Goal: Navigation & Orientation: Find specific page/section

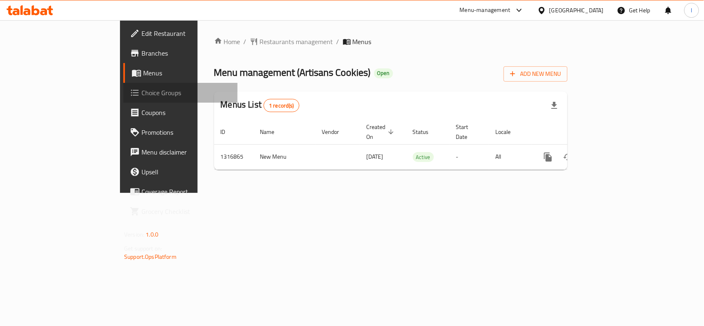
click at [141, 92] on span "Choice Groups" at bounding box center [185, 93] width 89 height 10
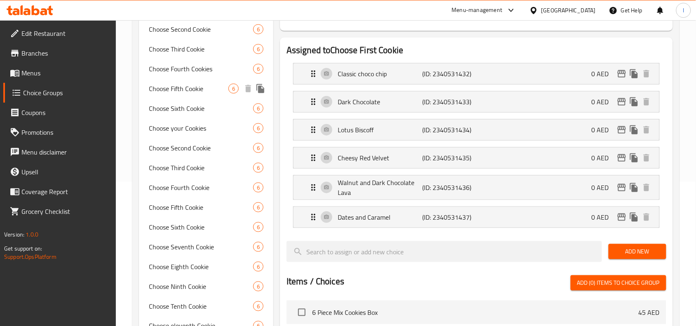
scroll to position [155, 0]
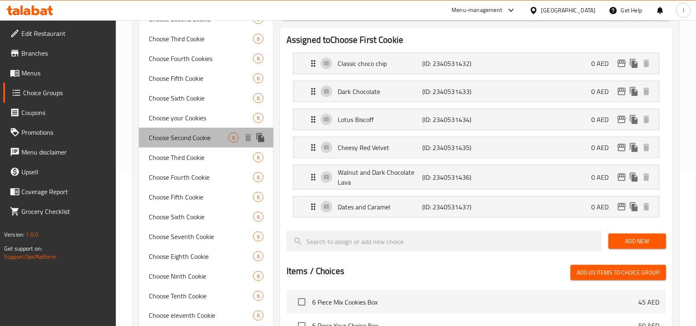
click at [184, 139] on span "Choose Second Cookie" at bounding box center [189, 138] width 80 height 10
type input "Choose Second Cookie"
type input "اختر ملف تعريف الارتباط الثاني"
type input "1"
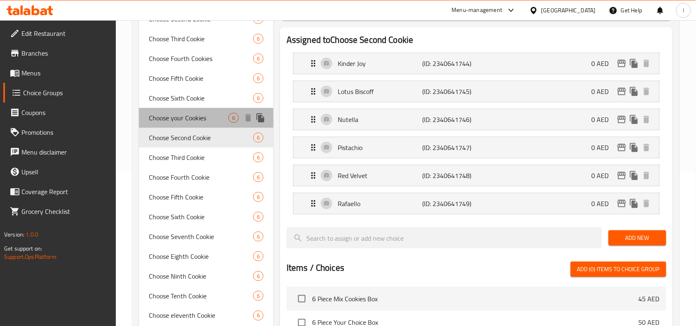
click at [183, 113] on span "Choose your Cookies" at bounding box center [189, 118] width 80 height 10
type input "Choose your Cookies"
type input "اختر ملفات تعريف الارتباط الخاصة بك"
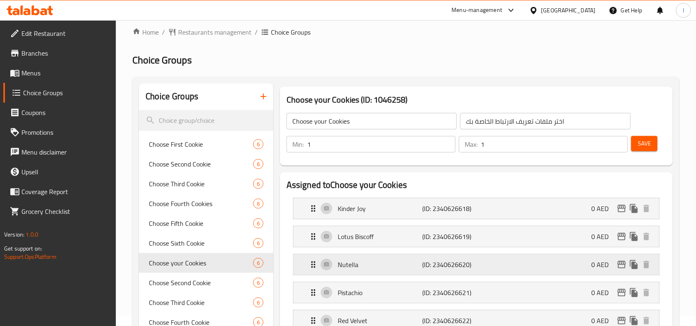
scroll to position [0, 0]
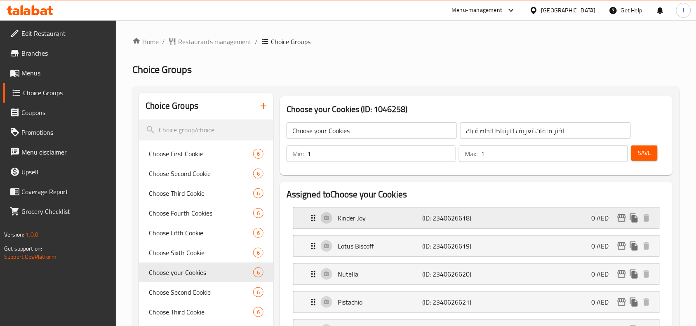
click at [315, 219] on icon "Expand" at bounding box center [313, 218] width 10 height 10
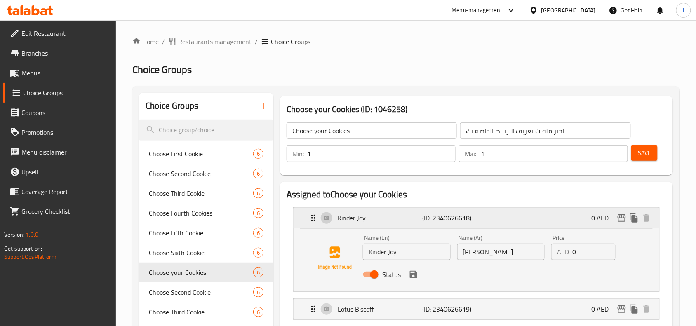
click at [315, 218] on icon "Expand" at bounding box center [313, 218] width 4 height 7
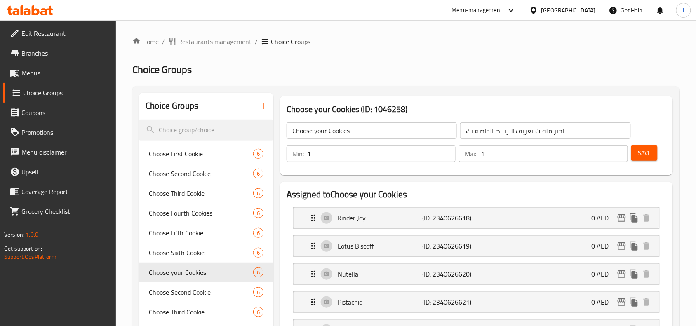
click at [322, 191] on h2 "Assigned to Choose your Cookies" at bounding box center [477, 194] width 380 height 12
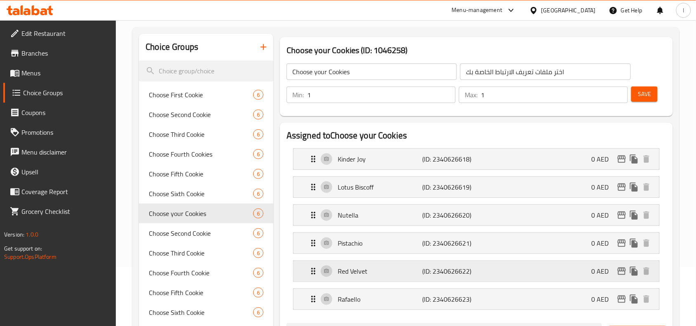
scroll to position [103, 0]
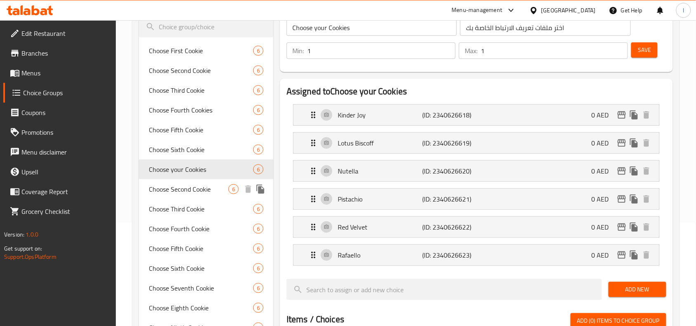
drag, startPoint x: 195, startPoint y: 192, endPoint x: 202, endPoint y: 173, distance: 20.0
click at [195, 192] on span "Choose Second Cookie" at bounding box center [189, 189] width 80 height 10
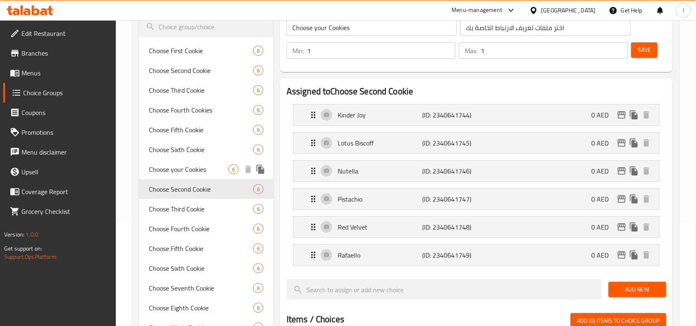
type input "Choose Second Cookie"
type input "اختر ملف تعريف الارتباط الثاني"
drag, startPoint x: 192, startPoint y: 202, endPoint x: 211, endPoint y: 190, distance: 22.8
click at [192, 204] on span "Choose Third Cookie" at bounding box center [189, 209] width 80 height 10
type input "Choose Third Cookie"
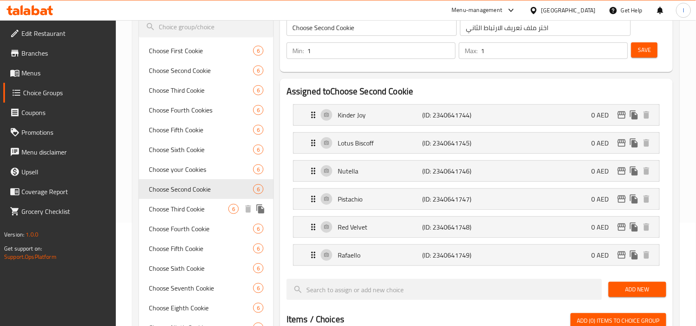
type input "اختر ملف تعريف الارتباط الثالث"
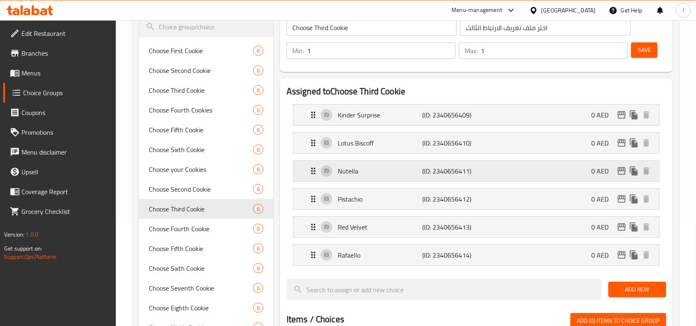
scroll to position [155, 0]
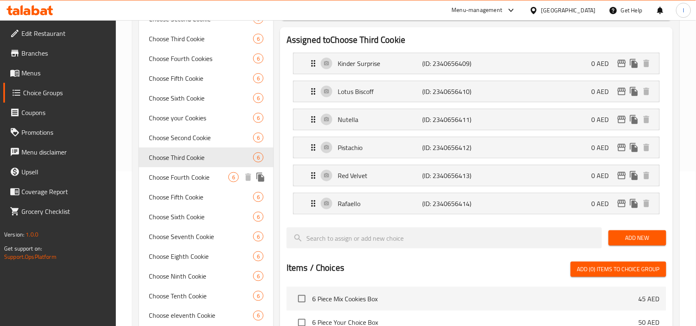
click at [185, 179] on span "Choose Fourth Cookie" at bounding box center [189, 177] width 80 height 10
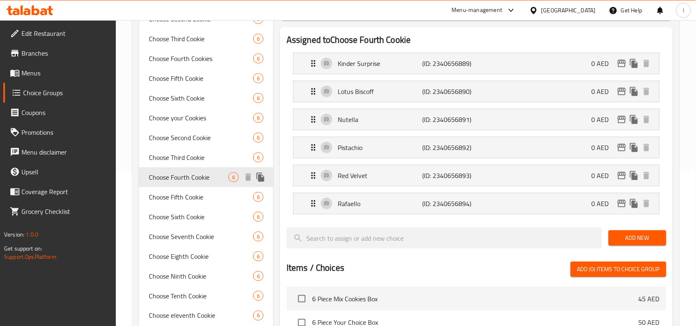
type input "Choose Fourth Cookie"
type input "اختر ملف تعريف الارتباط الرابع"
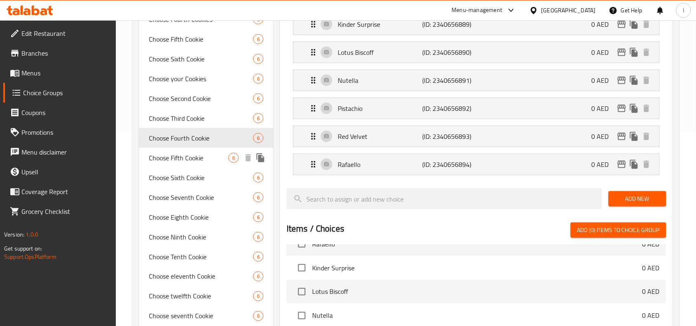
scroll to position [192, 0]
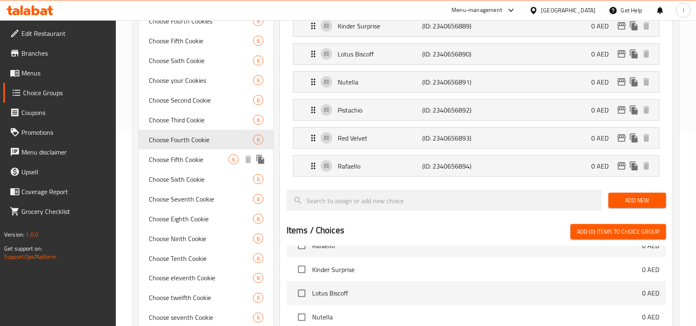
drag, startPoint x: 194, startPoint y: 159, endPoint x: 10, endPoint y: 158, distance: 183.5
click at [194, 159] on span "Choose Fifth Cookie" at bounding box center [189, 160] width 80 height 10
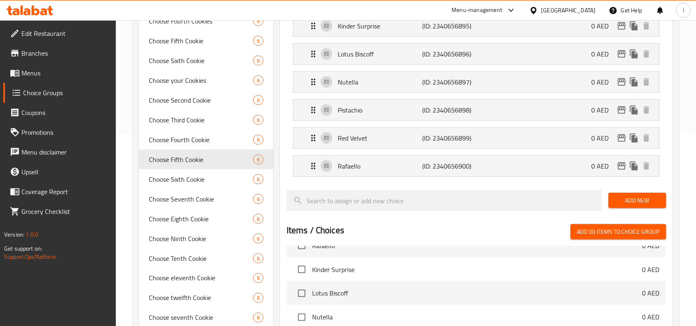
type input "Choose Fifth Cookie"
type input "اختر ملف تعريف الارتباط الخامس"
click at [169, 179] on span "Choose Sixth Cookie" at bounding box center [189, 179] width 80 height 10
type input "Choose Sixth Cookie"
type input "اختر ملف تعريف الارتباط السادس"
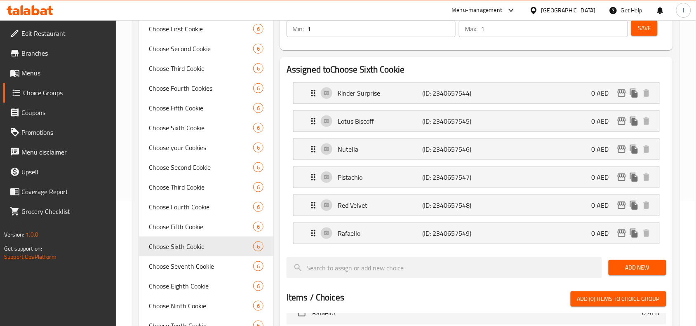
scroll to position [0, 0]
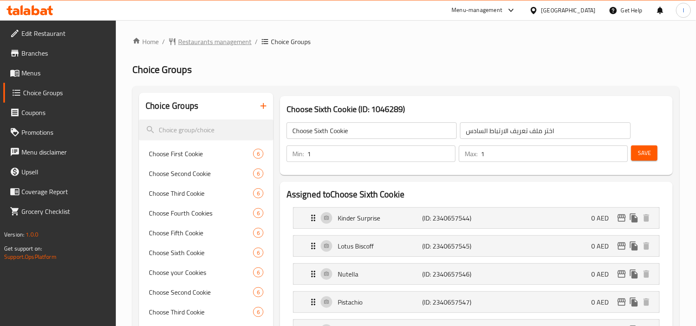
click at [222, 47] on span "Restaurants management" at bounding box center [214, 42] width 73 height 10
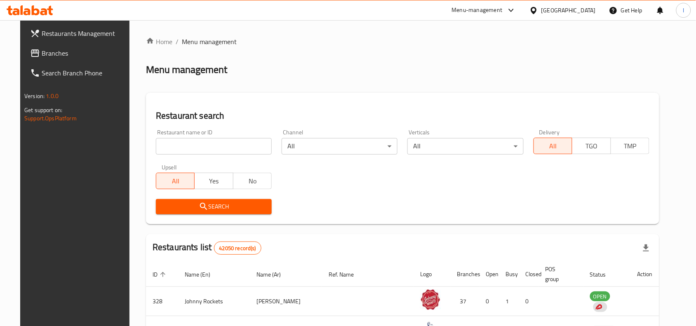
click at [42, 53] on span "Branches" at bounding box center [86, 53] width 88 height 10
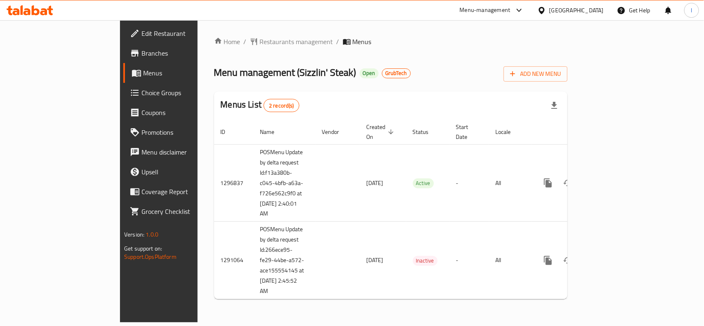
click at [200, 27] on div "Home / Restaurants management / Menus Menu management ( Sizzlin' Steak ) Open G…" at bounding box center [390, 171] width 386 height 302
click at [260, 40] on span "Restaurants management" at bounding box center [296, 42] width 73 height 10
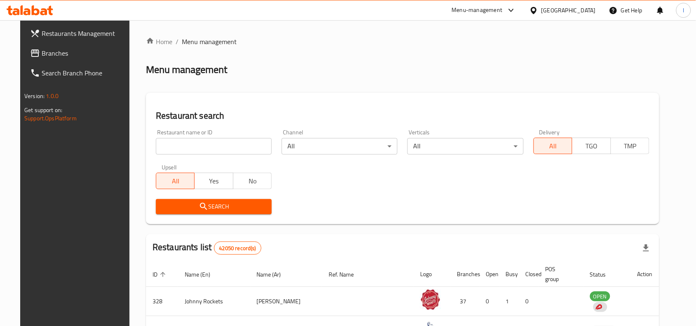
click at [196, 142] on input "search" at bounding box center [214, 146] width 116 height 16
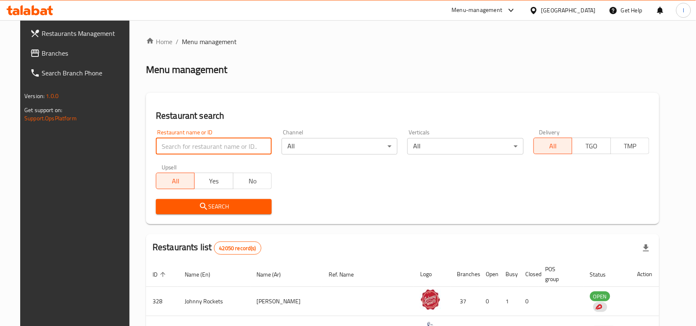
paste input "698258"
type input "698258"
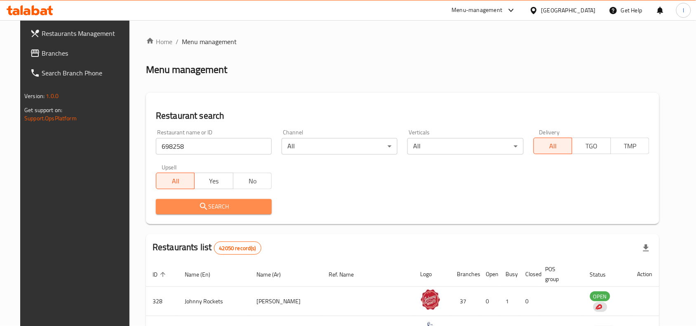
click at [247, 206] on span "Search" at bounding box center [213, 207] width 103 height 10
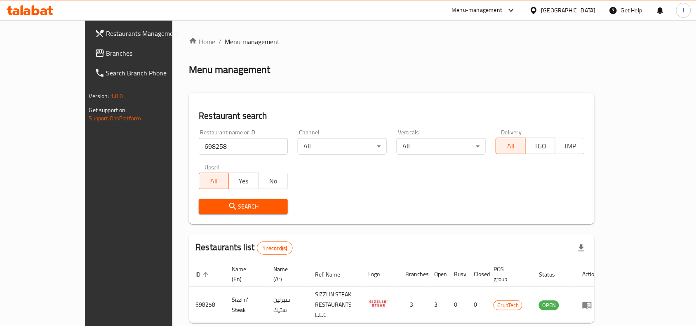
click at [106, 56] on span "Branches" at bounding box center [150, 53] width 88 height 10
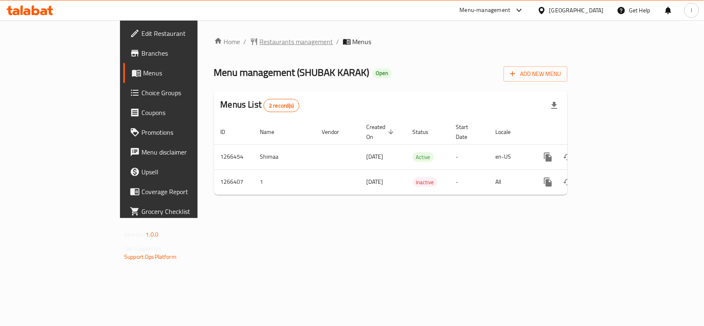
click at [260, 38] on span "Restaurants management" at bounding box center [296, 42] width 73 height 10
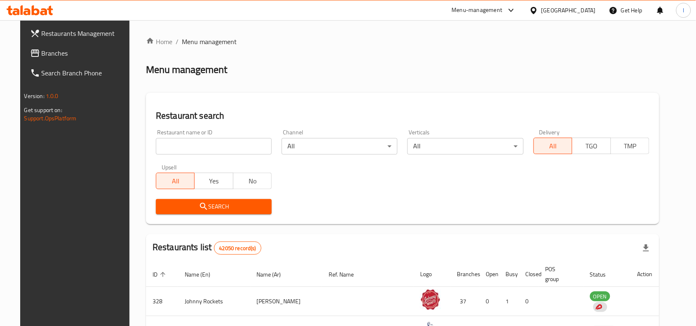
click at [186, 143] on div at bounding box center [348, 163] width 696 height 326
click at [186, 143] on input "search" at bounding box center [214, 146] width 116 height 16
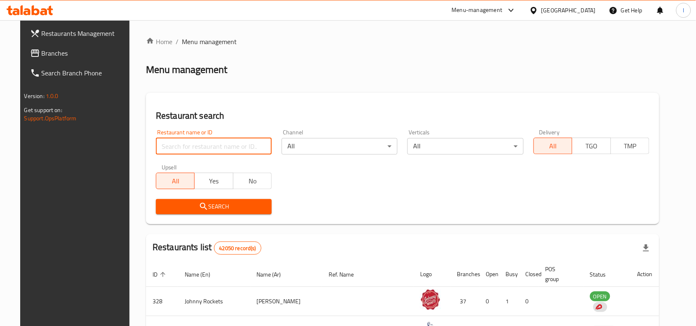
paste input "687286"
type input "687286"
click button "Search" at bounding box center [214, 206] width 116 height 15
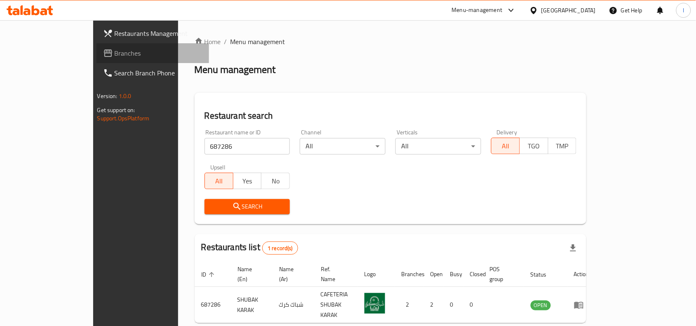
click at [115, 56] on span "Branches" at bounding box center [159, 53] width 88 height 10
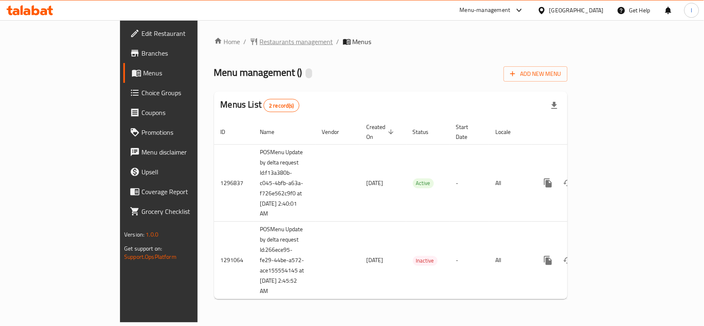
click at [260, 42] on span "Restaurants management" at bounding box center [296, 42] width 73 height 10
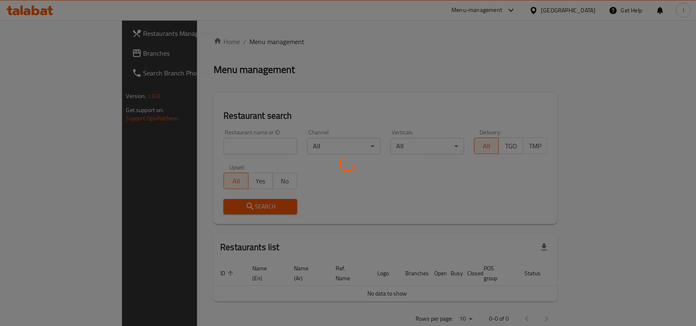
click at [204, 141] on div at bounding box center [348, 163] width 696 height 326
click at [186, 146] on div at bounding box center [348, 163] width 696 height 326
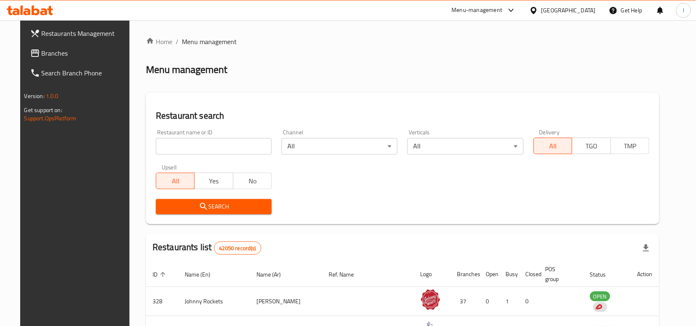
click at [186, 146] on div "Home / Menu management Menu management Restaurant search Restaurant name or ID …" at bounding box center [402, 292] width 513 height 511
click at [186, 146] on input "search" at bounding box center [214, 146] width 116 height 16
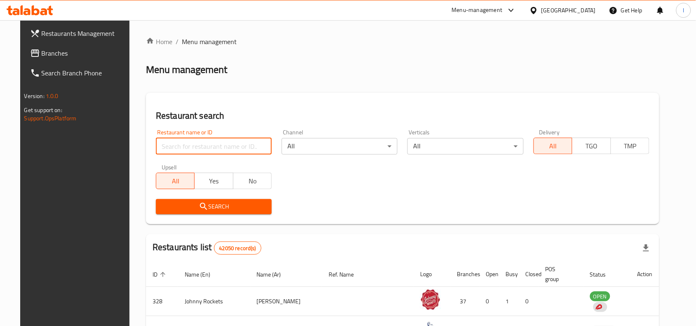
paste input "698258"
type input "698258"
click button "Search" at bounding box center [214, 206] width 116 height 15
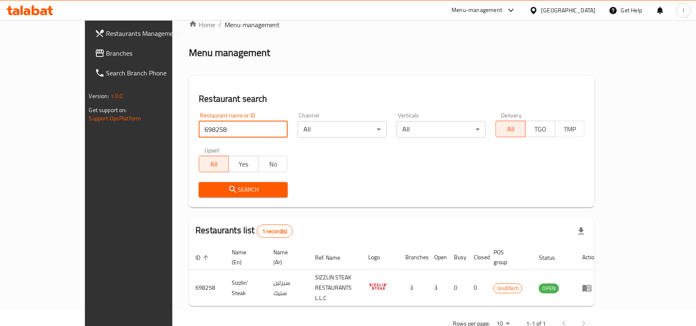
scroll to position [26, 0]
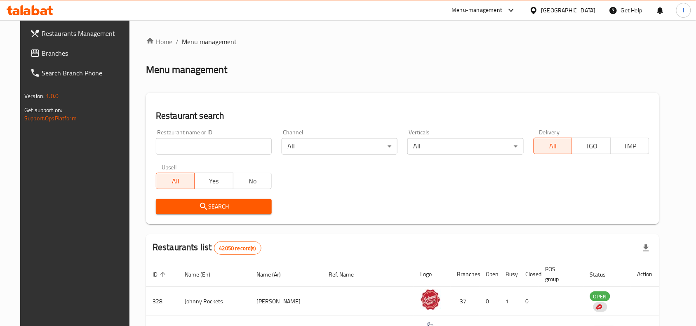
click at [52, 54] on span "Branches" at bounding box center [86, 53] width 88 height 10
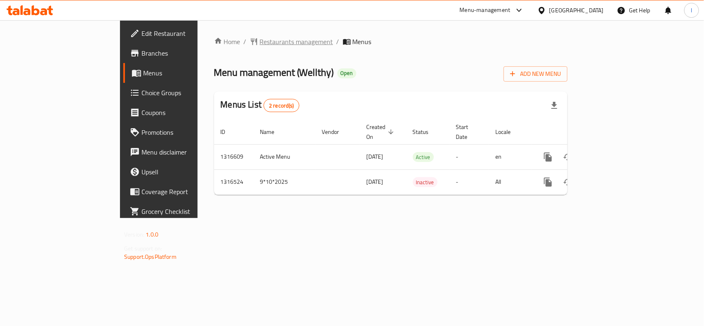
click at [260, 38] on span "Restaurants management" at bounding box center [296, 42] width 73 height 10
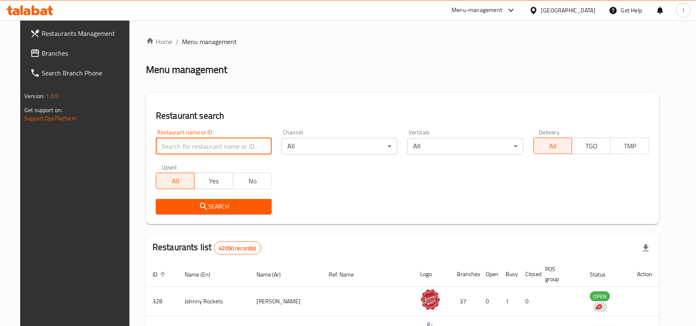
click at [203, 152] on input "search" at bounding box center [214, 146] width 116 height 16
paste input "707706"
type input "707706"
click button "Search" at bounding box center [214, 206] width 116 height 15
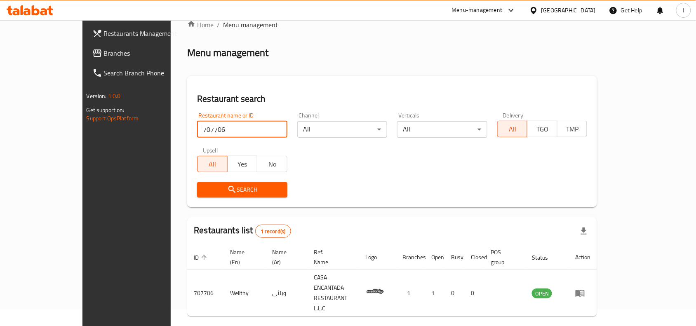
scroll to position [26, 0]
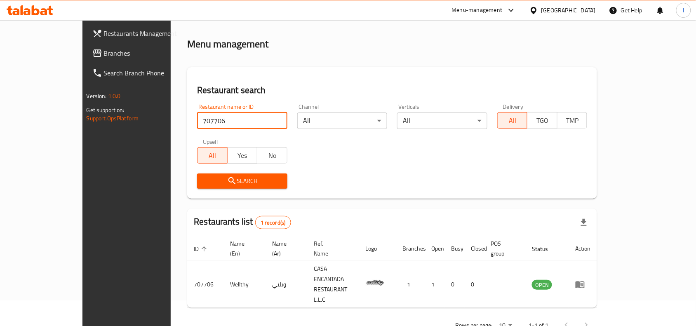
drag, startPoint x: 49, startPoint y: 52, endPoint x: 69, endPoint y: 45, distance: 20.7
click at [104, 52] on span "Branches" at bounding box center [148, 53] width 88 height 10
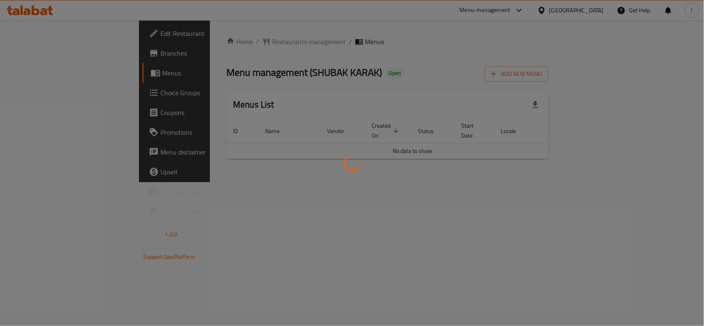
click at [279, 77] on div at bounding box center [352, 163] width 704 height 326
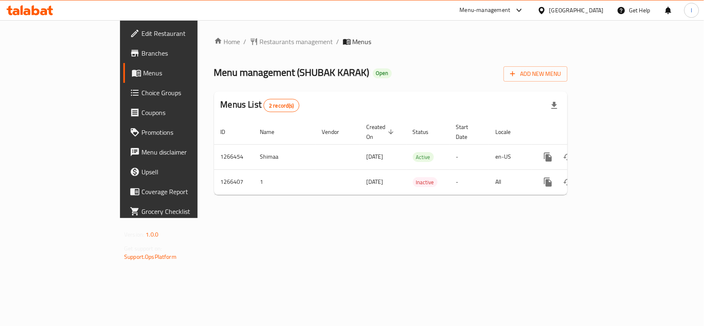
click at [260, 40] on span "Restaurants management" at bounding box center [296, 42] width 73 height 10
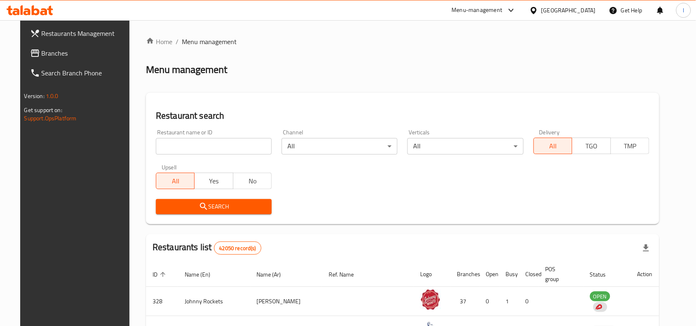
click at [199, 143] on div at bounding box center [348, 163] width 696 height 326
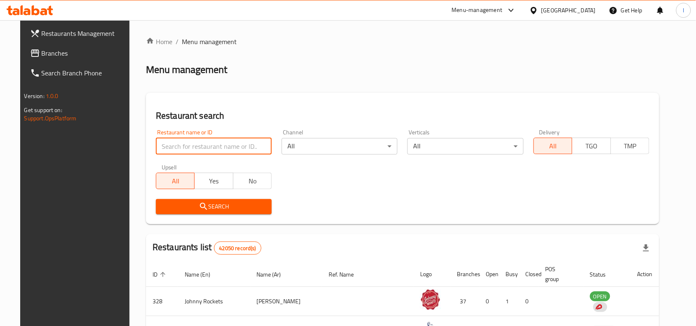
click at [199, 143] on input "search" at bounding box center [214, 146] width 116 height 16
paste input "687286"
type input "687286"
click button "Search" at bounding box center [214, 206] width 116 height 15
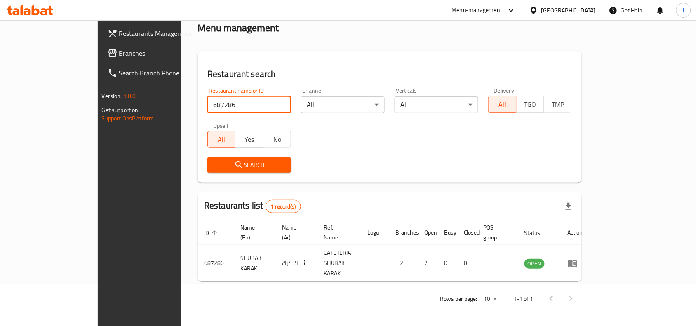
scroll to position [26, 0]
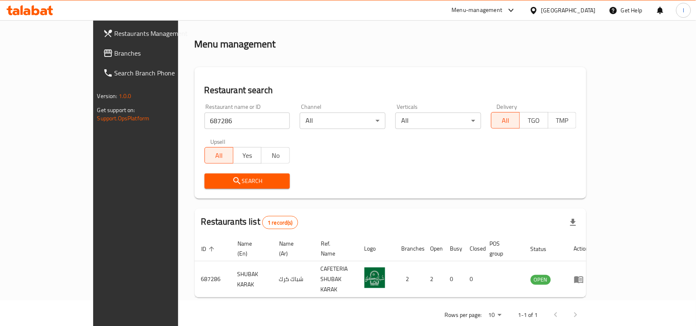
drag, startPoint x: 61, startPoint y: 52, endPoint x: 62, endPoint y: 48, distance: 4.3
click at [115, 52] on span "Branches" at bounding box center [159, 53] width 88 height 10
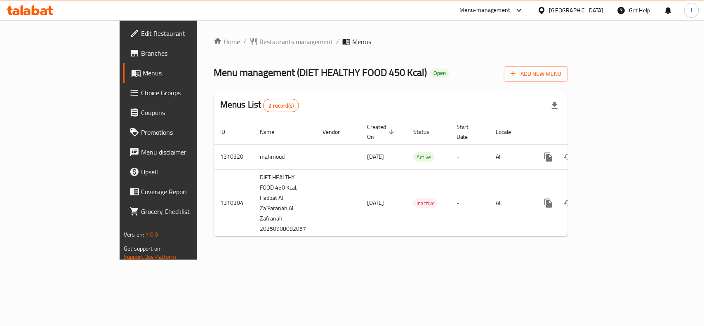
click at [271, 64] on span "Menu management ( DIET HEALTHY FOOD 450 Kcal )" at bounding box center [320, 72] width 213 height 19
click at [259, 47] on span "Restaurants management" at bounding box center [295, 42] width 73 height 10
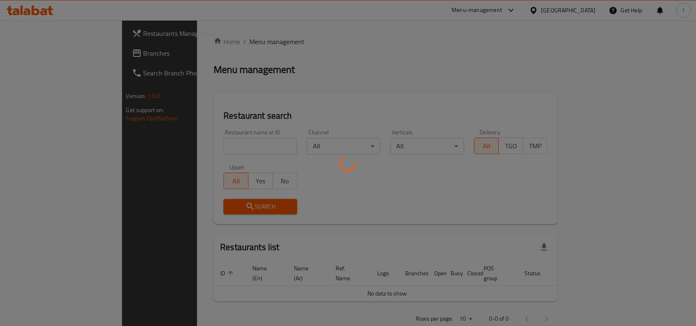
click at [204, 139] on div at bounding box center [348, 163] width 696 height 326
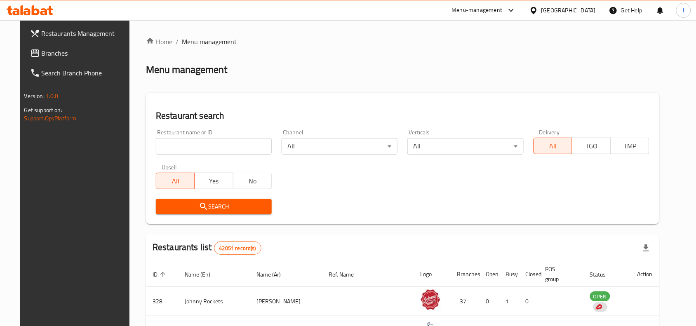
click at [204, 143] on input "search" at bounding box center [214, 146] width 116 height 16
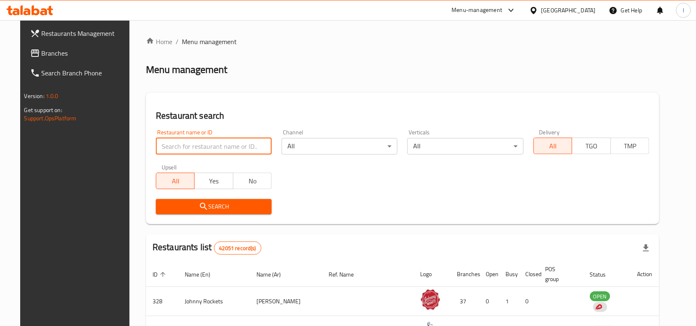
paste input "705411"
type input "705411"
click button "Search" at bounding box center [214, 206] width 116 height 15
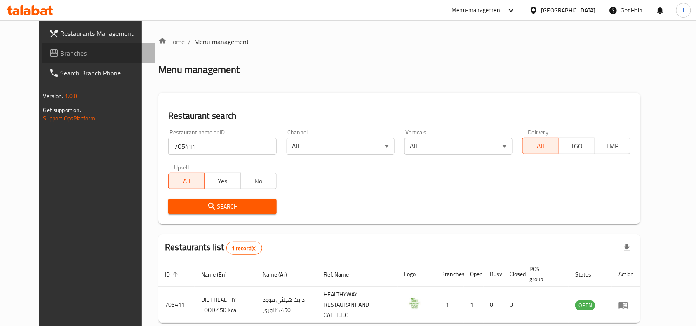
click at [42, 46] on link "Branches" at bounding box center [98, 53] width 113 height 20
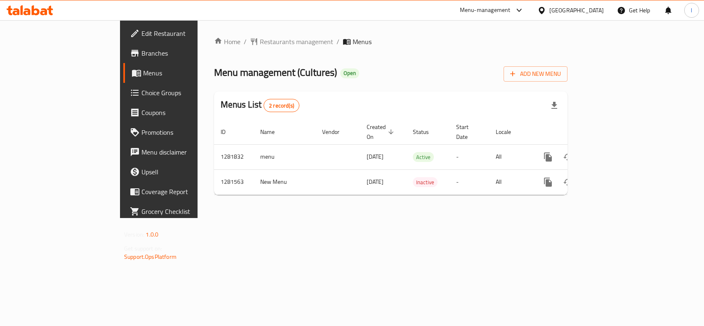
click at [310, 75] on div at bounding box center [352, 163] width 704 height 326
click at [260, 39] on span "Restaurants management" at bounding box center [296, 42] width 73 height 10
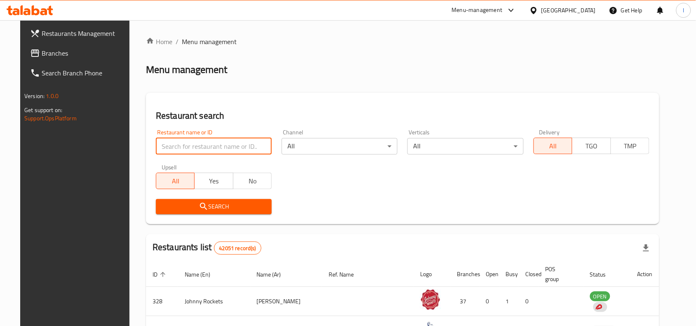
click at [197, 153] on input "search" at bounding box center [214, 146] width 116 height 16
paste input "694468"
type input "694468"
click button "Search" at bounding box center [214, 206] width 116 height 15
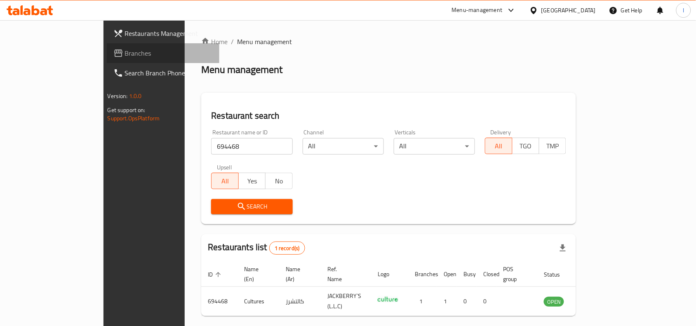
click at [125, 52] on span "Branches" at bounding box center [169, 53] width 88 height 10
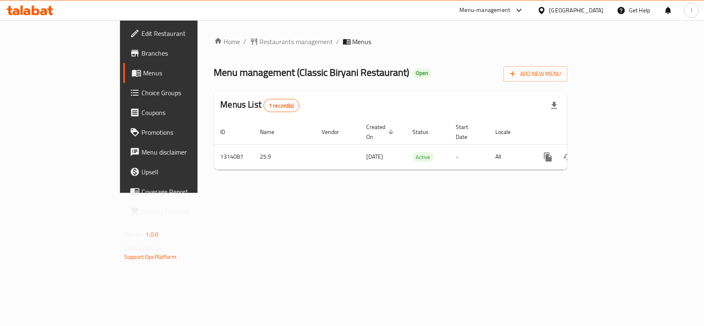
click at [219, 56] on div "Home / Restaurants management / Menus Menu management ( Classic Biryani Restaur…" at bounding box center [390, 107] width 353 height 140
click at [260, 42] on span "Restaurants management" at bounding box center [296, 42] width 73 height 10
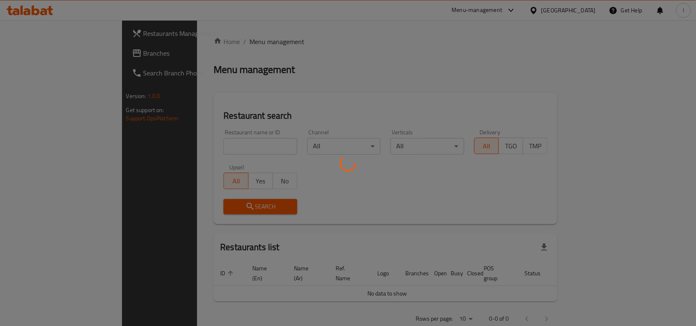
click at [194, 144] on div at bounding box center [348, 163] width 696 height 326
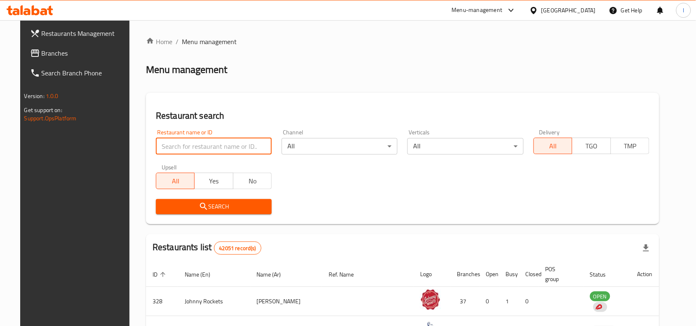
click at [194, 144] on input "search" at bounding box center [214, 146] width 116 height 16
paste input "706674"
type input "706674"
click button "Search" at bounding box center [214, 206] width 116 height 15
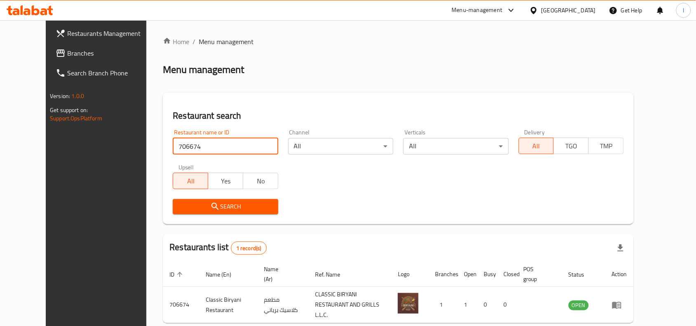
click at [49, 45] on link "Branches" at bounding box center [105, 53] width 113 height 20
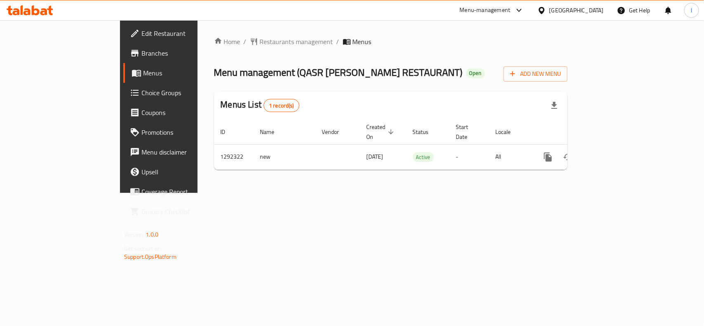
click at [262, 69] on span "Menu management ( QASR [PERSON_NAME] RESTAURANT )" at bounding box center [338, 72] width 249 height 19
click at [233, 48] on div "Home / Restaurants management / Menus Menu management ( QASR [PERSON_NAME] REST…" at bounding box center [390, 107] width 353 height 140
click at [260, 42] on span "Restaurants management" at bounding box center [296, 42] width 73 height 10
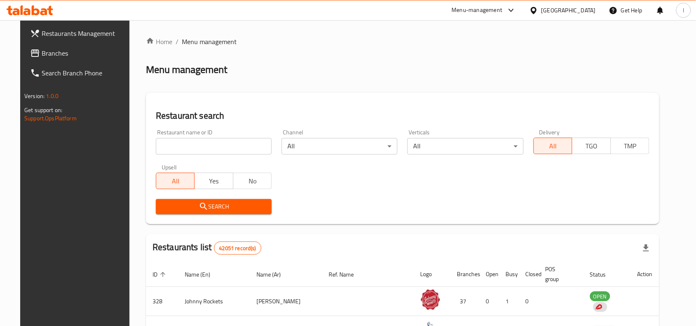
click at [192, 139] on div "Restaurant name or ID Restaurant name or ID" at bounding box center [214, 141] width 116 height 25
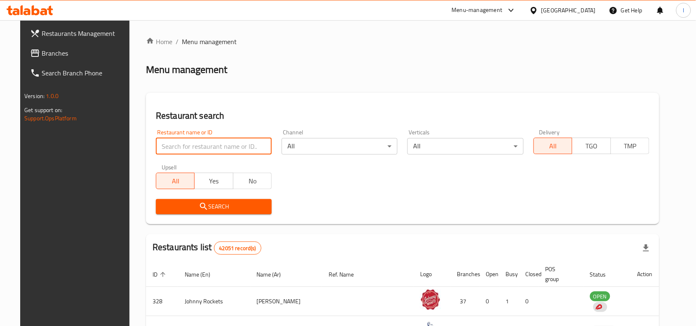
click at [192, 141] on input "search" at bounding box center [214, 146] width 116 height 16
paste input "698986"
type input "698986"
click button "Search" at bounding box center [214, 206] width 116 height 15
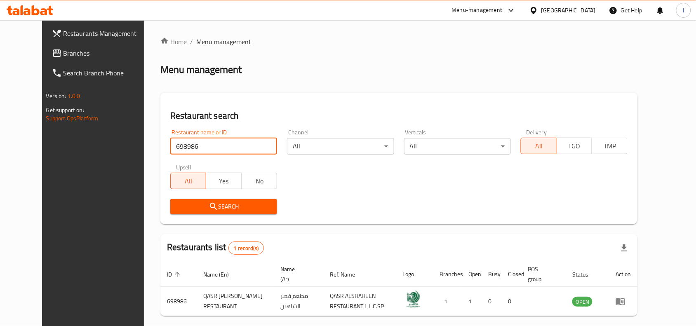
click at [63, 55] on span "Branches" at bounding box center [107, 53] width 88 height 10
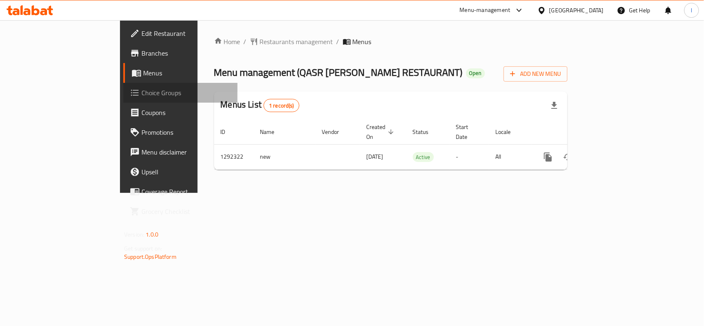
click at [141, 97] on span "Choice Groups" at bounding box center [185, 93] width 89 height 10
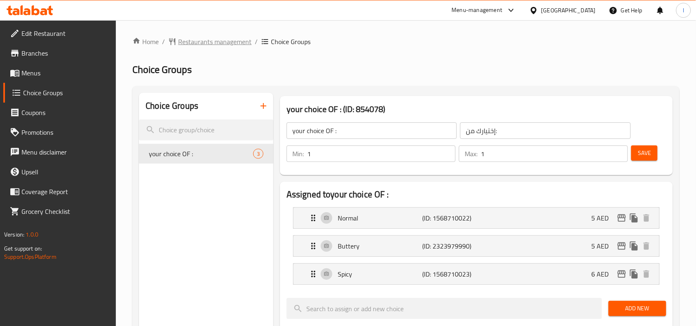
click at [198, 38] on span "Restaurants management" at bounding box center [214, 42] width 73 height 10
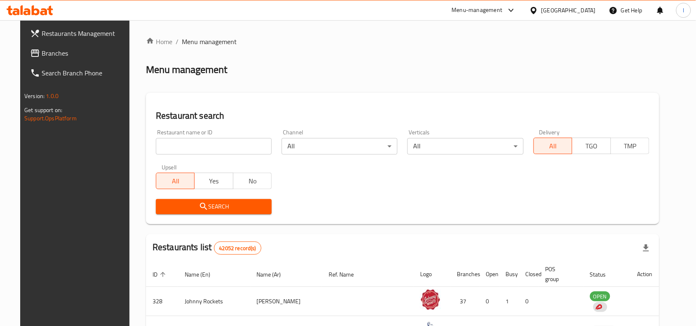
click at [42, 57] on span "Branches" at bounding box center [86, 53] width 88 height 10
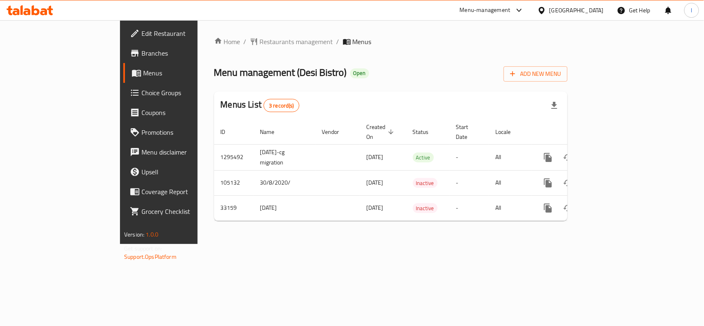
click at [307, 85] on div "Home / Restaurants management / Menus Menu management ( Desi Bistro ) Open Add …" at bounding box center [390, 132] width 353 height 191
click at [260, 41] on span "Restaurants management" at bounding box center [296, 42] width 73 height 10
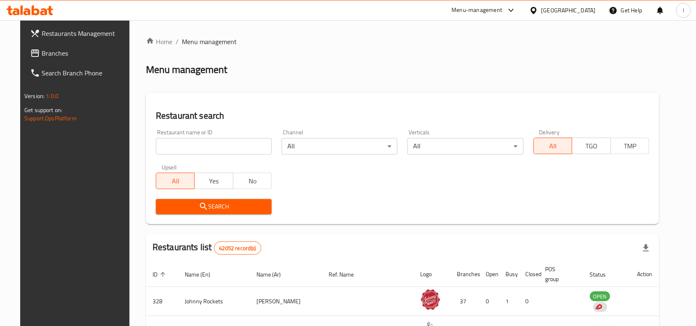
click at [203, 147] on input "search" at bounding box center [214, 146] width 116 height 16
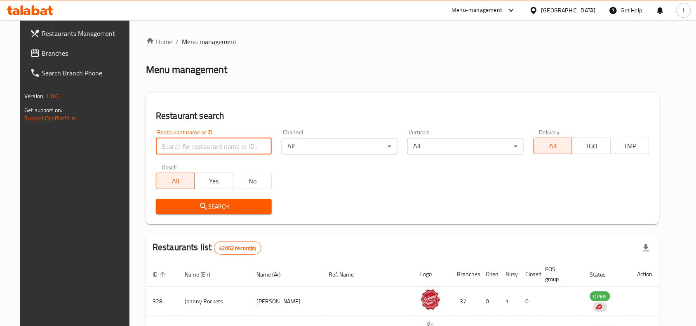
paste input "3020"
type input "3020"
click button "Search" at bounding box center [214, 206] width 116 height 15
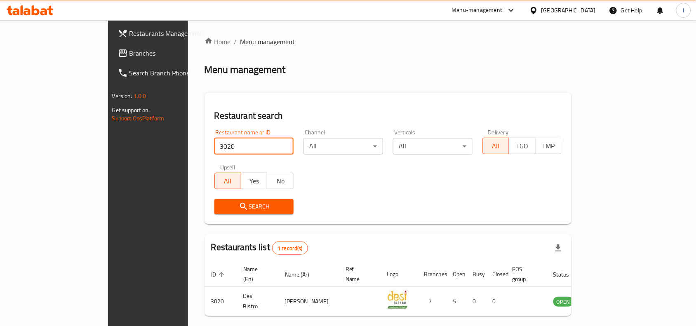
click at [129, 52] on span "Branches" at bounding box center [173, 53] width 88 height 10
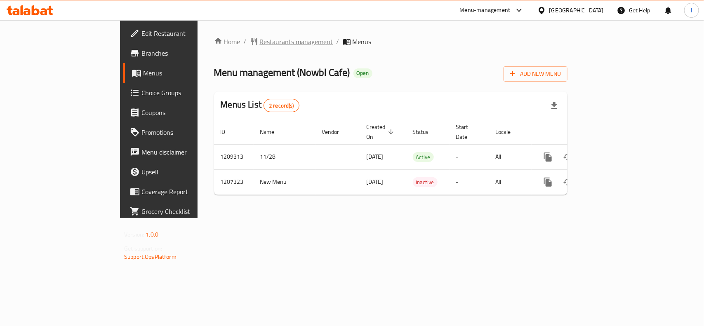
click at [260, 37] on span "Restaurants management" at bounding box center [296, 42] width 73 height 10
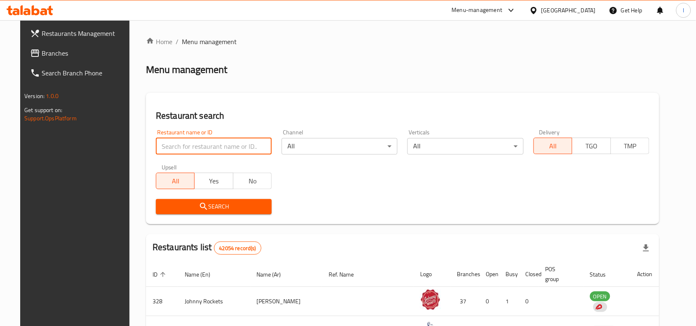
click at [192, 139] on input "search" at bounding box center [214, 146] width 116 height 16
paste input "670671"
type input "670671"
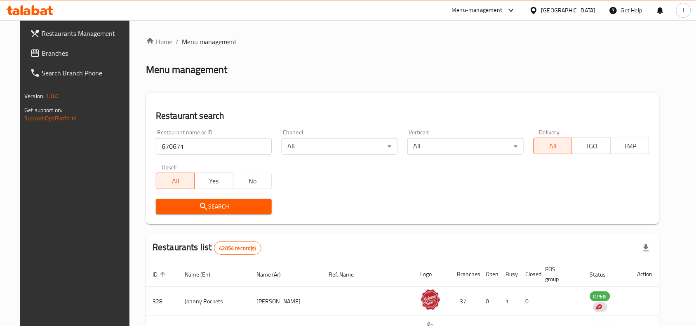
click at [205, 202] on span "Search" at bounding box center [213, 207] width 103 height 10
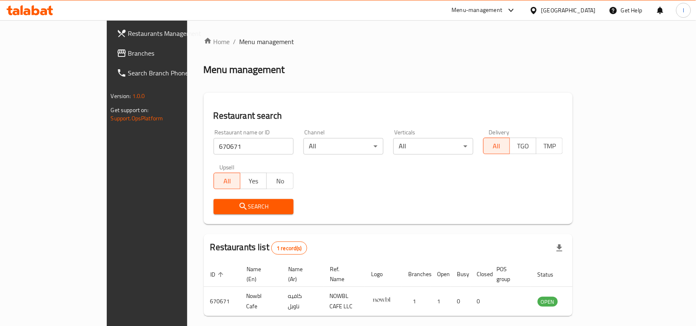
click at [128, 58] on span "Branches" at bounding box center [172, 53] width 88 height 10
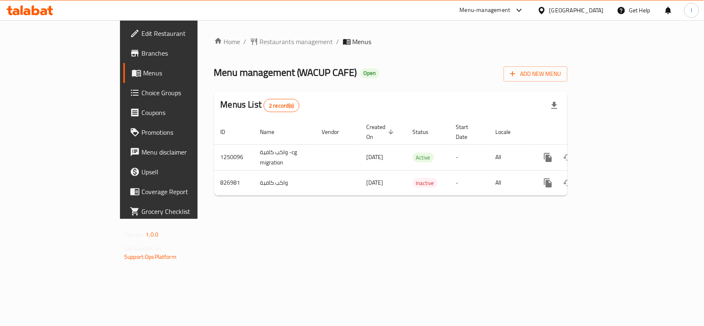
click at [314, 69] on div at bounding box center [352, 163] width 704 height 326
click at [260, 40] on span "Restaurants management" at bounding box center [296, 42] width 73 height 10
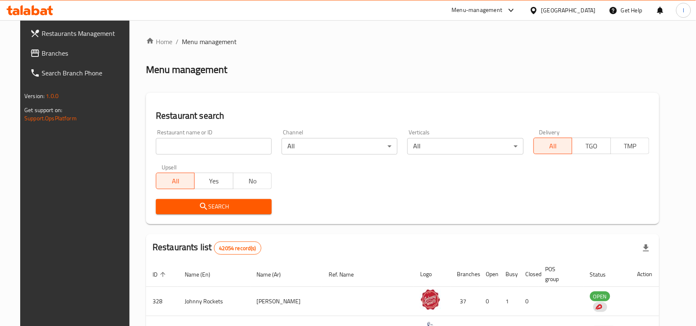
click at [215, 143] on input "search" at bounding box center [214, 146] width 116 height 16
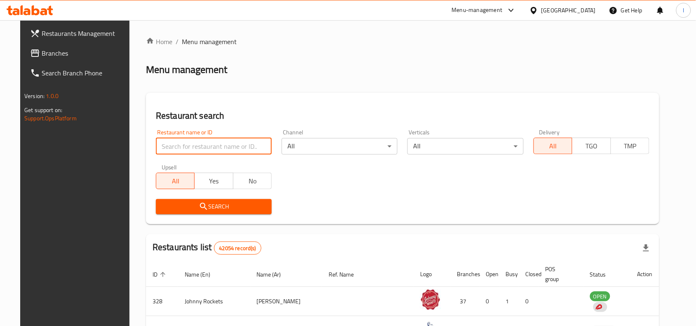
paste input "655451"
type input "655451"
click button "Search" at bounding box center [214, 206] width 116 height 15
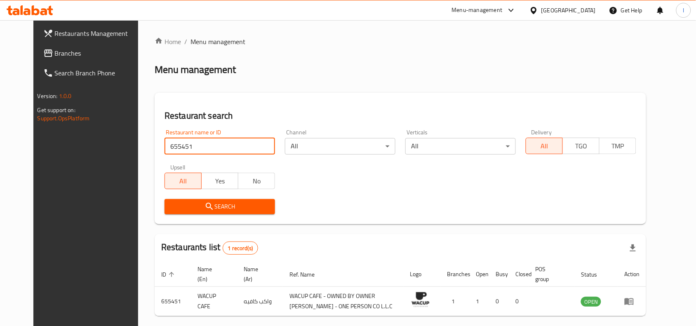
click at [55, 55] on span "Branches" at bounding box center [99, 53] width 88 height 10
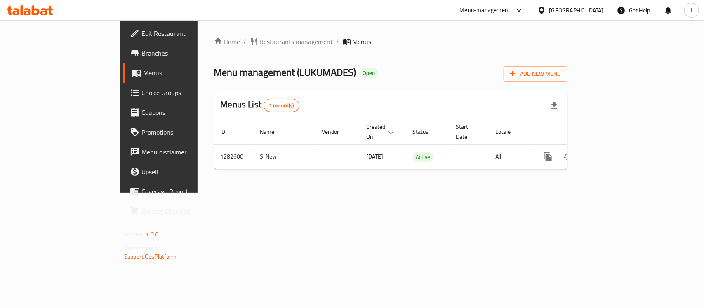
click at [214, 34] on div "Home / Restaurants management / Menus Menu management ( LUKUMADES ) Open Add Ne…" at bounding box center [390, 106] width 386 height 173
click at [260, 40] on span "Restaurants management" at bounding box center [296, 42] width 73 height 10
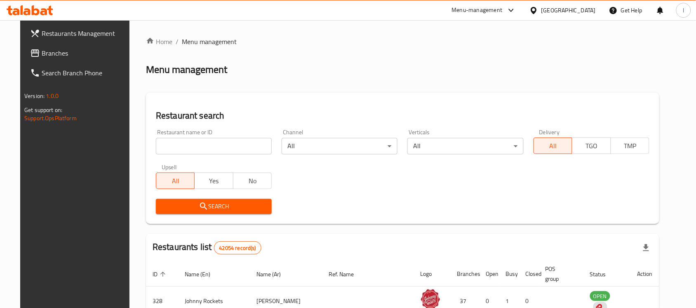
click at [190, 150] on input "search" at bounding box center [214, 146] width 116 height 16
paste input "694902"
type input "694902"
click button "Search" at bounding box center [214, 206] width 116 height 15
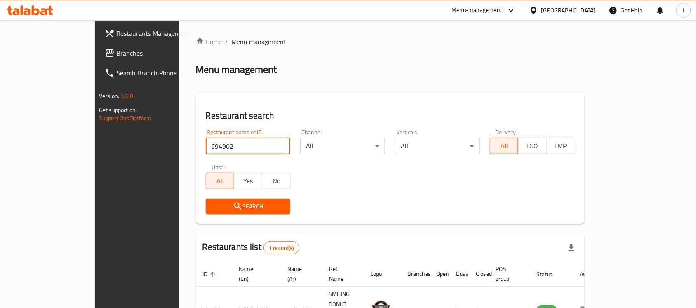
click at [116, 48] on span "Branches" at bounding box center [160, 53] width 88 height 10
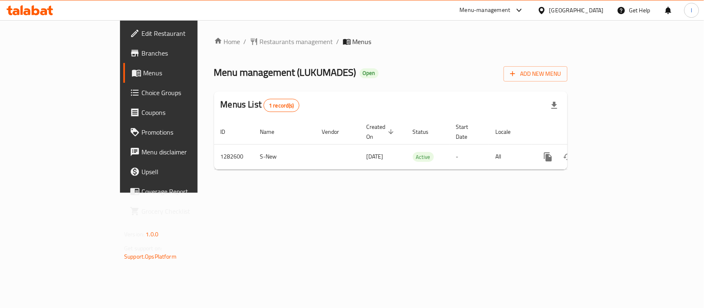
click at [141, 88] on span "Choice Groups" at bounding box center [185, 93] width 89 height 10
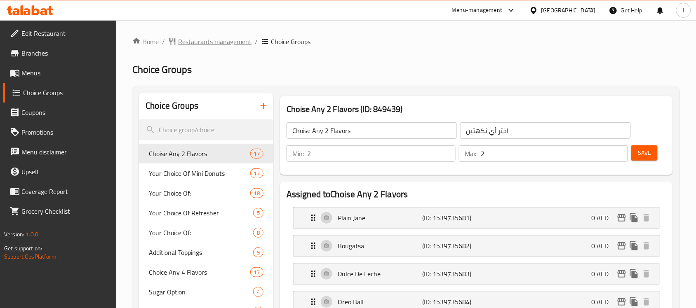
click at [242, 40] on span "Restaurants management" at bounding box center [214, 42] width 73 height 10
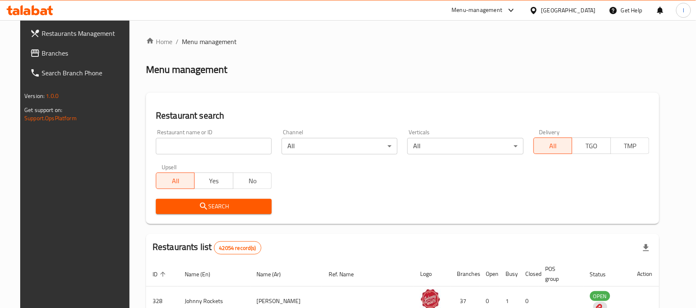
click at [561, 9] on div "[GEOGRAPHIC_DATA]" at bounding box center [568, 10] width 54 height 9
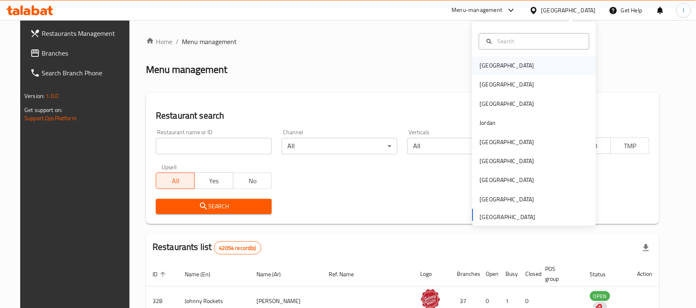
click at [491, 64] on div "[GEOGRAPHIC_DATA]" at bounding box center [507, 65] width 68 height 19
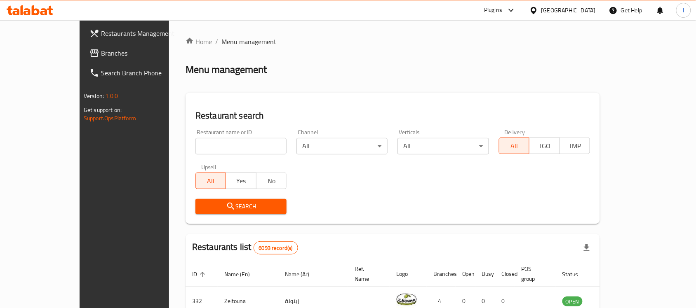
drag, startPoint x: 70, startPoint y: 52, endPoint x: 46, endPoint y: 59, distance: 25.2
click at [101, 52] on span "Branches" at bounding box center [145, 53] width 88 height 10
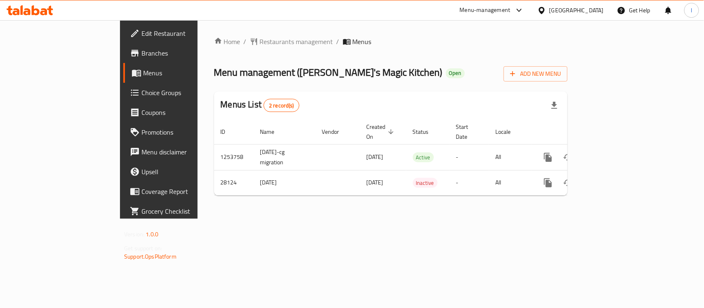
click at [276, 57] on div "Home / Restaurants management / Menus Menu management ( Safa's Magic Kitchen ) …" at bounding box center [390, 120] width 353 height 166
click at [260, 45] on span "Restaurants management" at bounding box center [296, 42] width 73 height 10
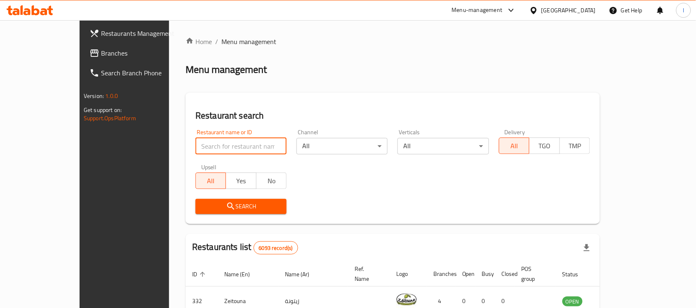
click at [198, 143] on input "search" at bounding box center [240, 146] width 91 height 16
paste input "14689"
type input "14689"
click button "Search" at bounding box center [240, 206] width 91 height 15
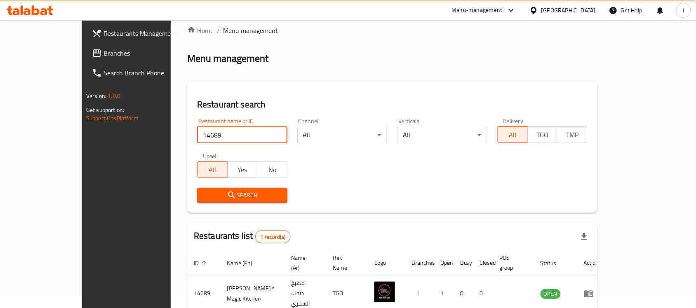
scroll to position [43, 0]
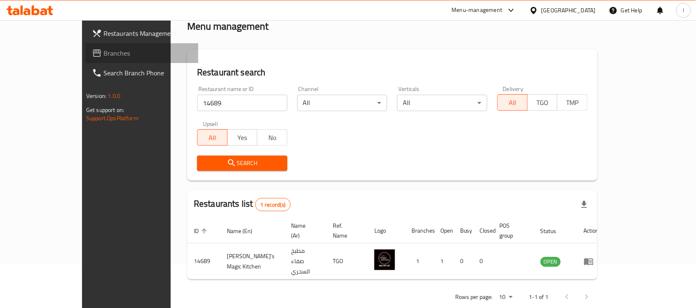
click at [103, 57] on span "Branches" at bounding box center [147, 53] width 88 height 10
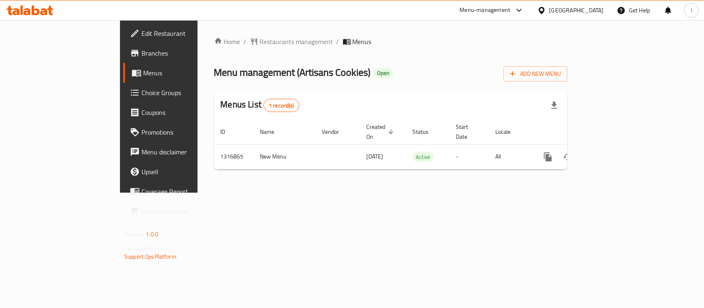
drag, startPoint x: 0, startPoint y: 0, endPoint x: 182, endPoint y: 59, distance: 191.4
click at [214, 59] on div "Home / Restaurants management / Menus Menu management ( Artisans Cookies ) Open…" at bounding box center [390, 107] width 353 height 140
click at [123, 86] on link "Choice Groups" at bounding box center [180, 93] width 114 height 20
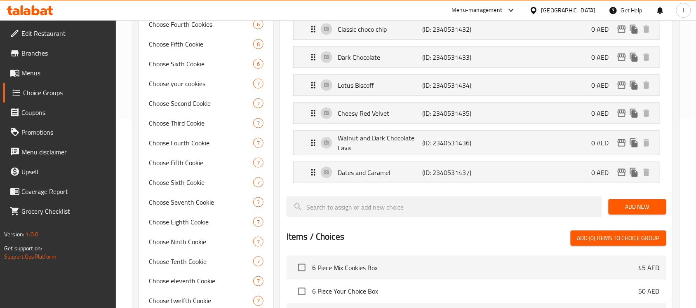
scroll to position [206, 0]
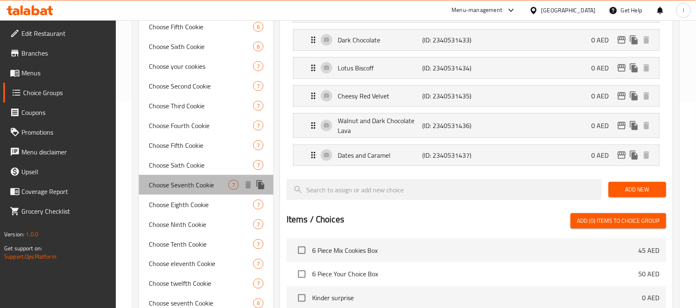
click at [191, 188] on span "Choose Seventh Cookie" at bounding box center [189, 185] width 80 height 10
type input "Choose Seventh Cookie"
type input "اختر ملف تعريف الارتباط السابع"
type input "1"
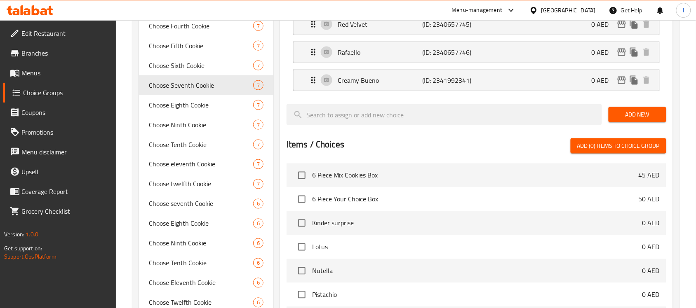
scroll to position [309, 0]
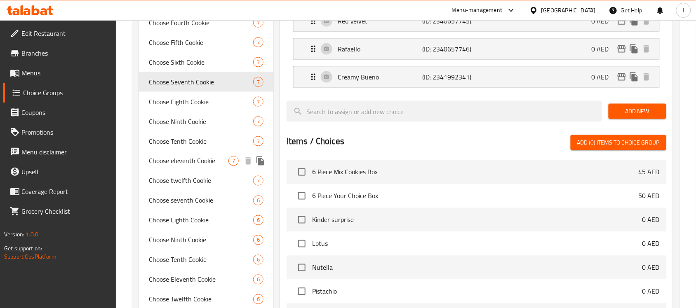
click at [190, 159] on span "Choose eleventh Cookie" at bounding box center [189, 161] width 80 height 10
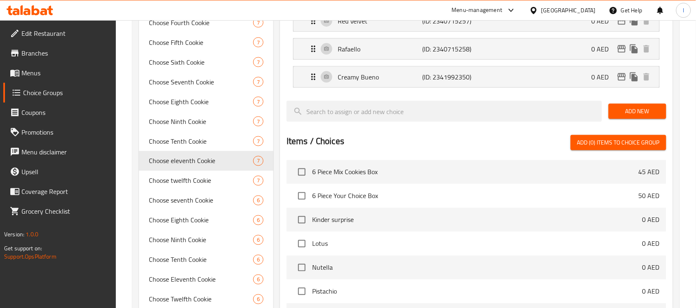
type input "Choose eleventh Cookie"
type input "اختر ملف تعريف الارتباط الحادي عشر"
click at [309, 80] on icon "Expand" at bounding box center [313, 77] width 10 height 10
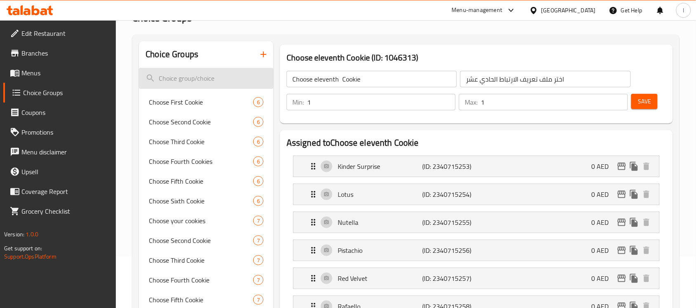
scroll to position [0, 0]
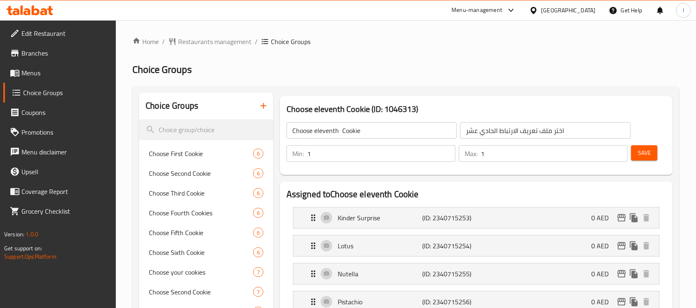
click at [317, 67] on h2 "Choice Groups" at bounding box center [405, 69] width 547 height 13
click at [200, 37] on span "Restaurants management" at bounding box center [214, 42] width 73 height 10
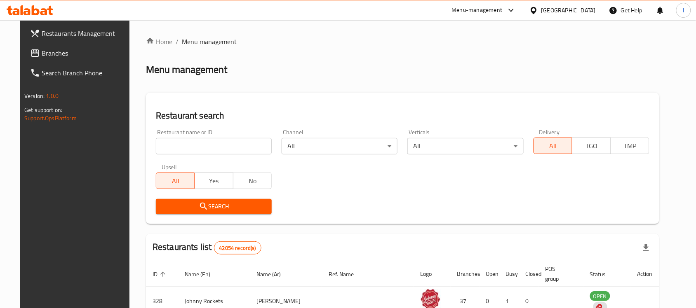
click at [56, 50] on span "Branches" at bounding box center [86, 53] width 88 height 10
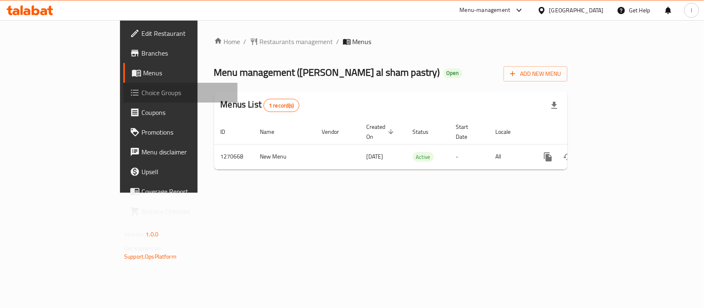
click at [141, 91] on span "Choice Groups" at bounding box center [185, 93] width 89 height 10
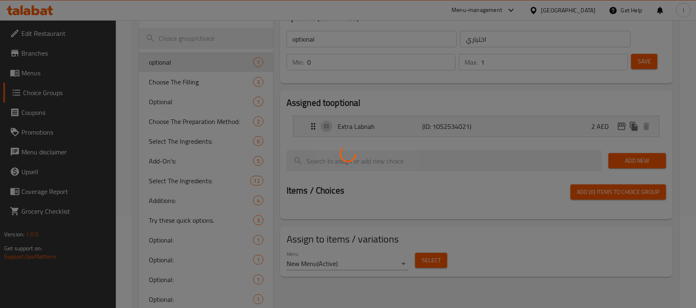
scroll to position [103, 0]
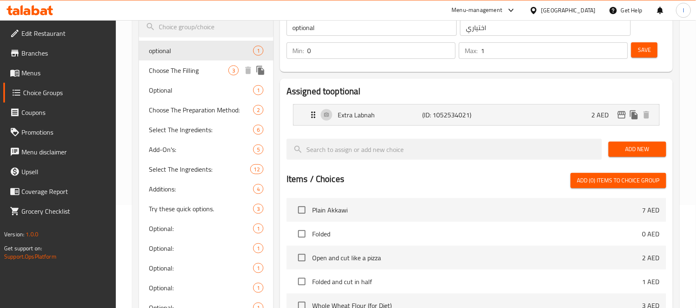
click at [182, 75] on span "Choose The Filling" at bounding box center [189, 71] width 80 height 10
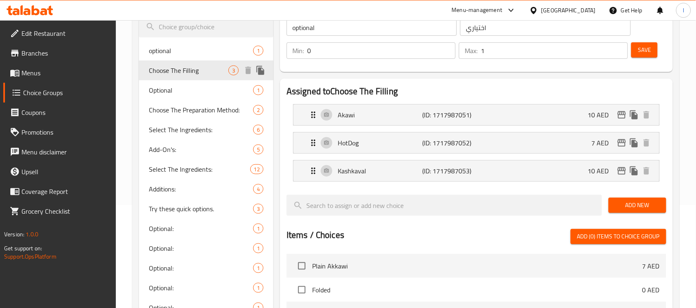
type input "Choose The Filling"
type input "اختر الحشوة"
type input "1"
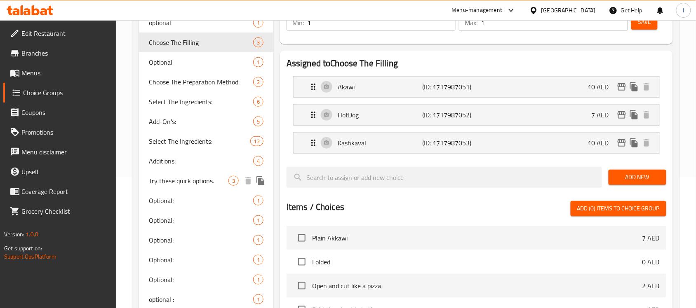
scroll to position [155, 0]
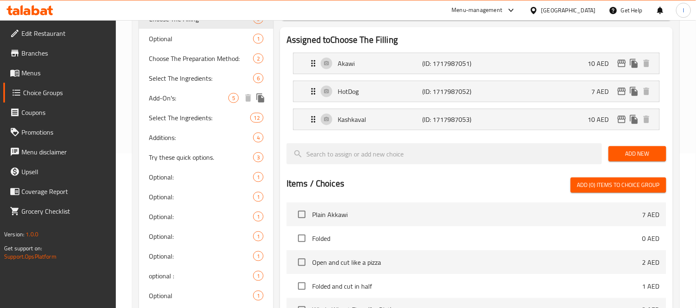
click at [199, 106] on div "Add-On's: 5" at bounding box center [206, 98] width 134 height 20
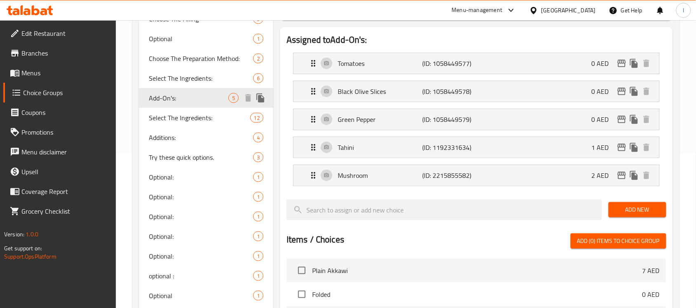
type input "Add-On's:"
type input "اضافات: :"
type input "0"
type input "4"
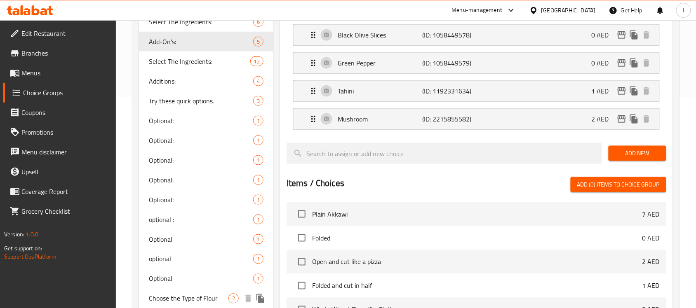
scroll to position [206, 0]
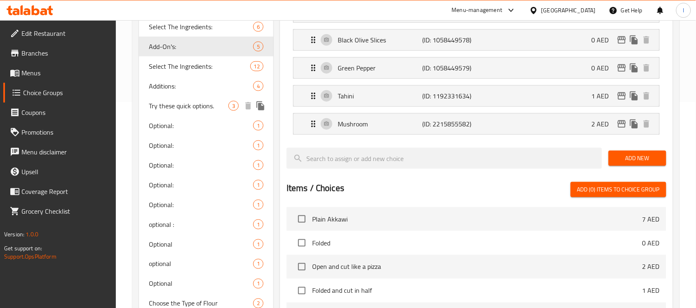
click at [179, 105] on span "Try these quick options." at bounding box center [189, 106] width 80 height 10
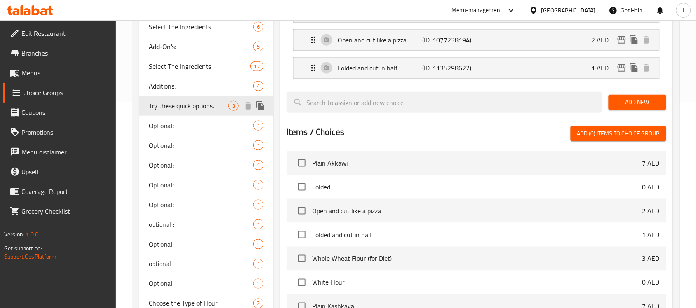
type input "Try these quick options."
type input "جرب هذه الخيارات السريعة"
type input "1"
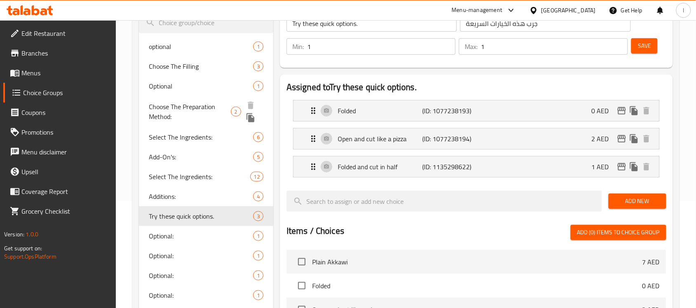
scroll to position [103, 0]
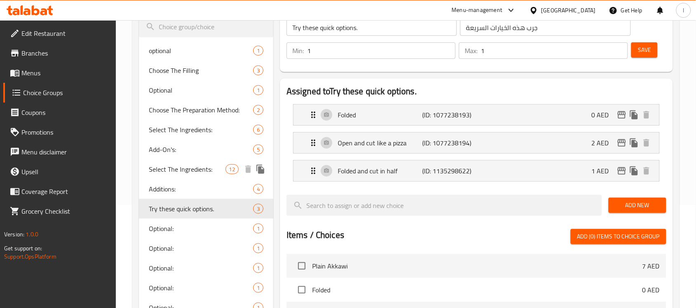
click at [174, 168] on span "Select The Ingredients:" at bounding box center [187, 169] width 76 height 10
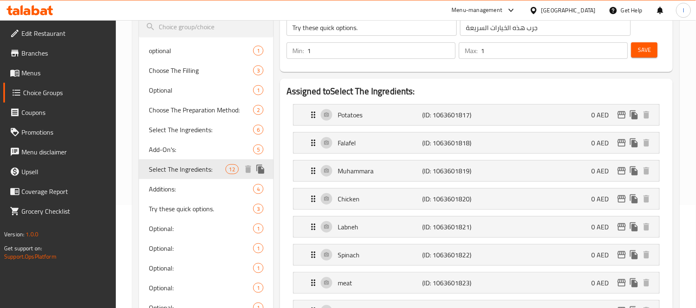
type input "Select The Ingredients:"
type input "اختار المكونات :"
type input "5"
type input "12"
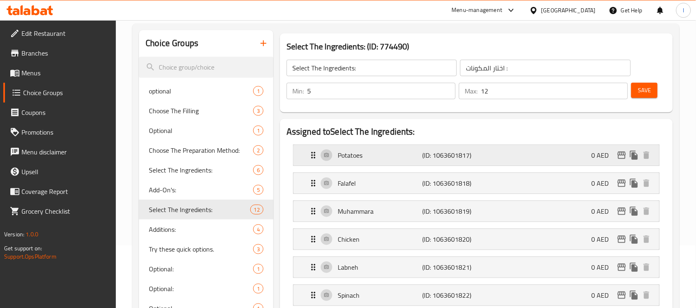
scroll to position [52, 0]
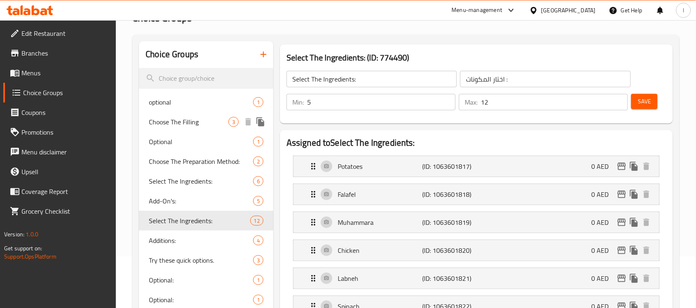
drag, startPoint x: 167, startPoint y: 137, endPoint x: 172, endPoint y: 127, distance: 11.6
click at [172, 127] on div "optional 1 Choose The Filling 3 Optional 1 Choose The Preparation Method: 2 Sel…" at bounding box center [206, 309] width 134 height 435
drag, startPoint x: 157, startPoint y: 129, endPoint x: 173, endPoint y: 157, distance: 33.0
click at [159, 140] on div "optional 1 Choose The Filling 3 Optional 1 Choose The Preparation Method: 2 Sel…" at bounding box center [206, 309] width 134 height 435
click at [174, 141] on span "Optional" at bounding box center [189, 142] width 80 height 10
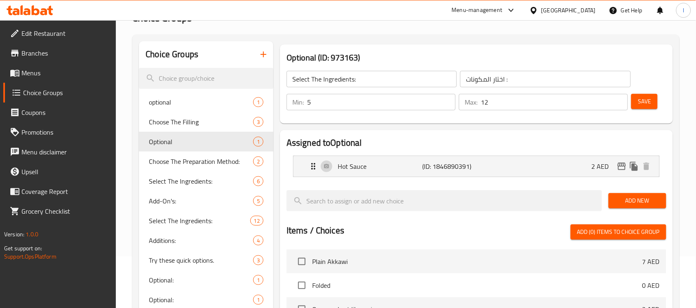
type input "Optional"
type input "اختياري"
type input "0"
type input "1"
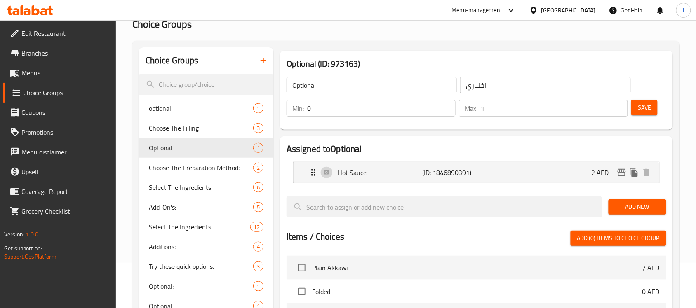
scroll to position [0, 0]
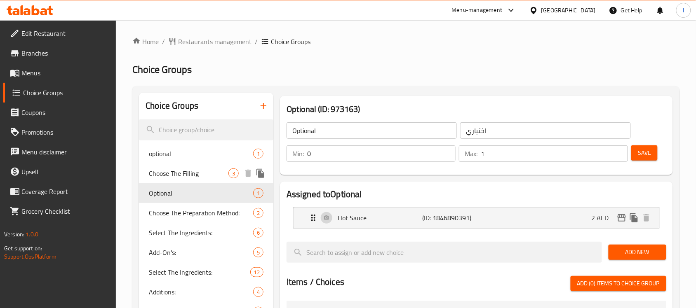
click at [169, 164] on div "Choose The Filling 3" at bounding box center [206, 174] width 134 height 20
type input "Choose The Filling"
type input "اختر الحشوة"
type input "1"
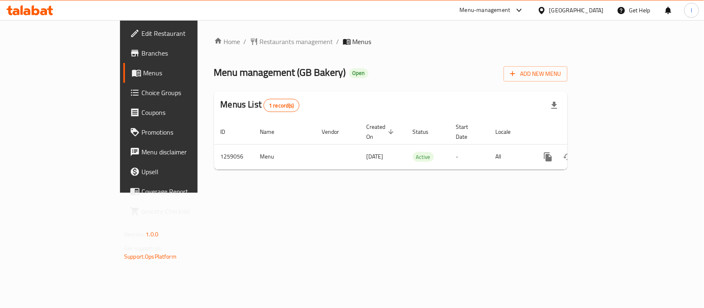
click at [300, 50] on div at bounding box center [352, 154] width 704 height 308
click at [260, 41] on span "Restaurants management" at bounding box center [296, 42] width 73 height 10
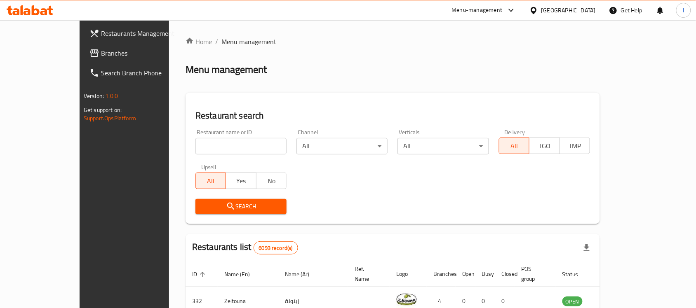
click at [196, 143] on input "search" at bounding box center [240, 146] width 91 height 16
paste input "684312"
type input "684312"
click button "Search" at bounding box center [240, 206] width 91 height 15
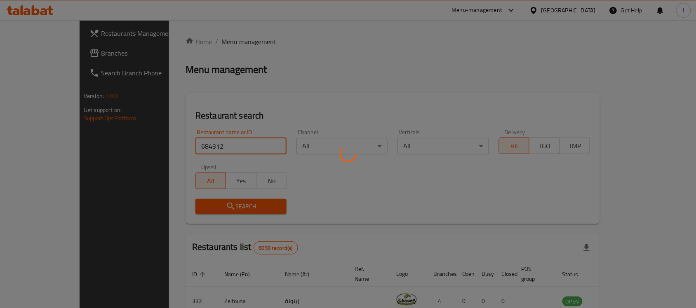
click button "Search" at bounding box center [240, 206] width 91 height 15
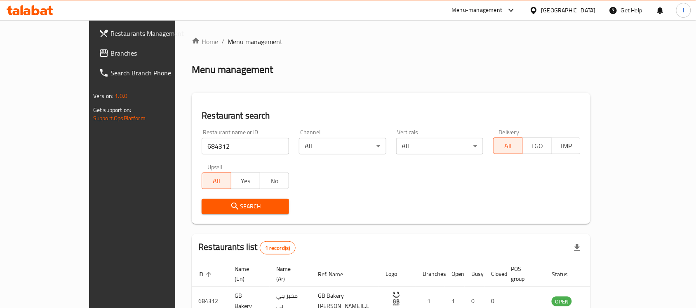
click at [110, 48] on span "Branches" at bounding box center [154, 53] width 88 height 10
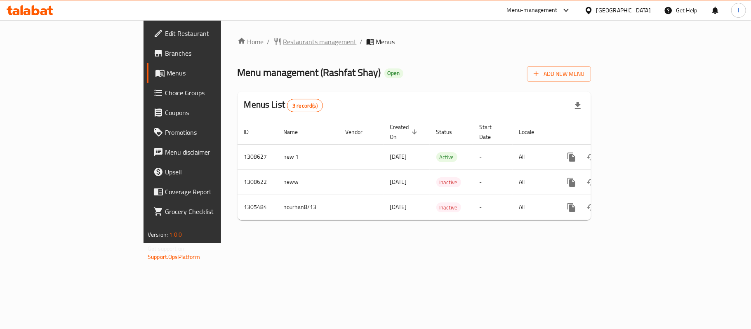
click at [283, 45] on span "Restaurants management" at bounding box center [319, 42] width 73 height 10
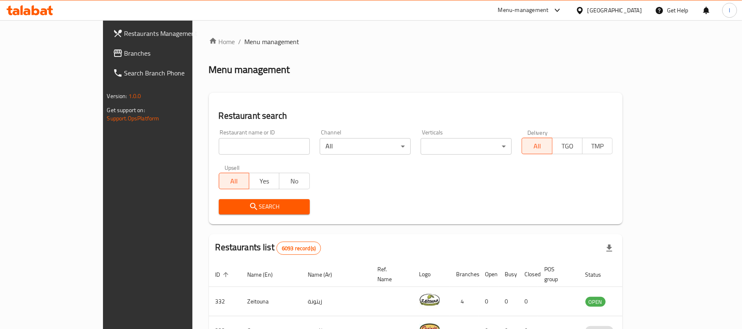
click at [219, 149] on input "search" at bounding box center [264, 146] width 91 height 16
click button "Search" at bounding box center [264, 206] width 91 height 15
drag, startPoint x: 169, startPoint y: 148, endPoint x: 186, endPoint y: 147, distance: 17.8
click at [209, 148] on div "Home / Menu management Menu management Restaurant search Restaurant name or ID …" at bounding box center [416, 301] width 414 height 528
click at [219, 146] on input "search" at bounding box center [264, 146] width 91 height 16
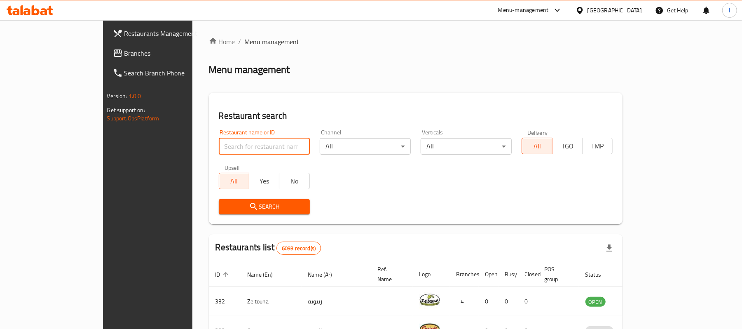
paste input "703724"
type input "703724"
click button "Search" at bounding box center [264, 206] width 91 height 15
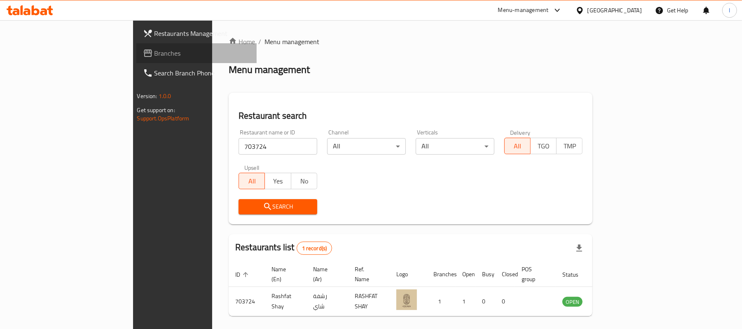
click at [136, 60] on link "Branches" at bounding box center [196, 53] width 121 height 20
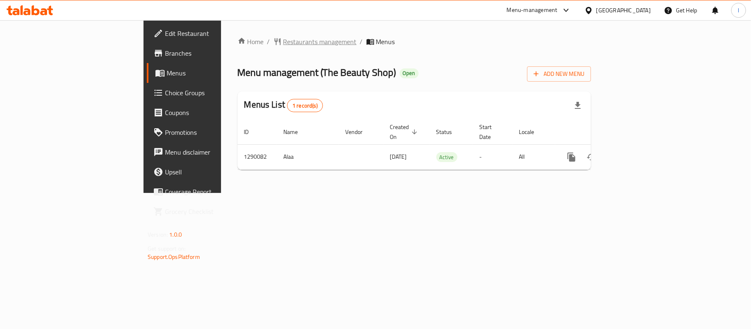
click at [283, 42] on span "Restaurants management" at bounding box center [319, 42] width 73 height 10
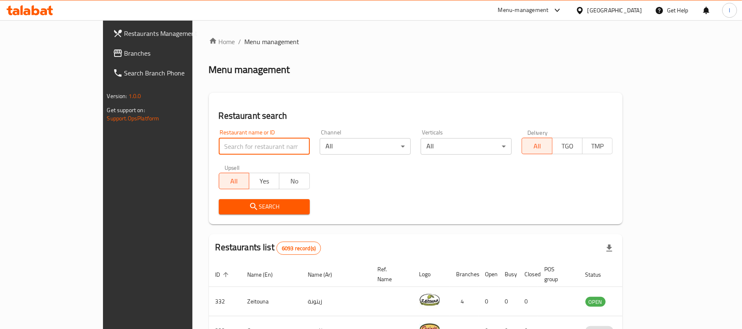
click at [219, 146] on input "search" at bounding box center [264, 146] width 91 height 16
paste input "698049"
type input "698049"
click button "Search" at bounding box center [264, 206] width 91 height 15
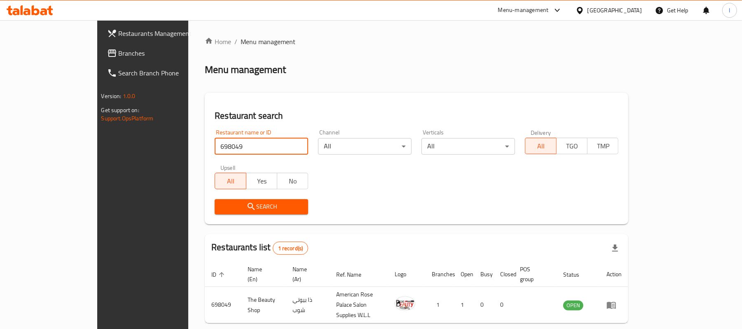
click at [101, 60] on link "Branches" at bounding box center [161, 53] width 121 height 20
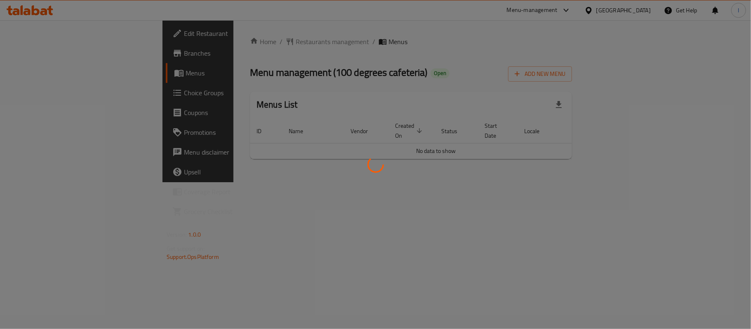
click at [287, 61] on div at bounding box center [375, 164] width 751 height 329
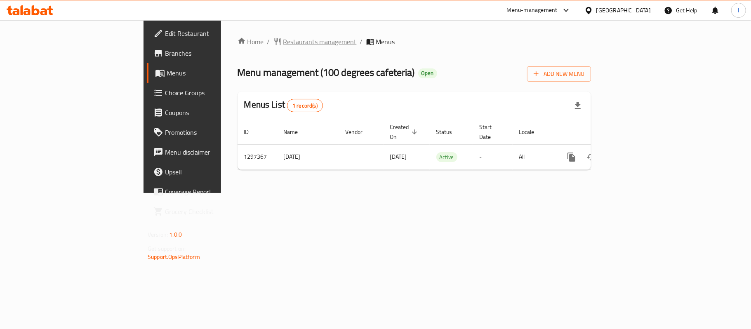
click at [283, 40] on span "Restaurants management" at bounding box center [319, 42] width 73 height 10
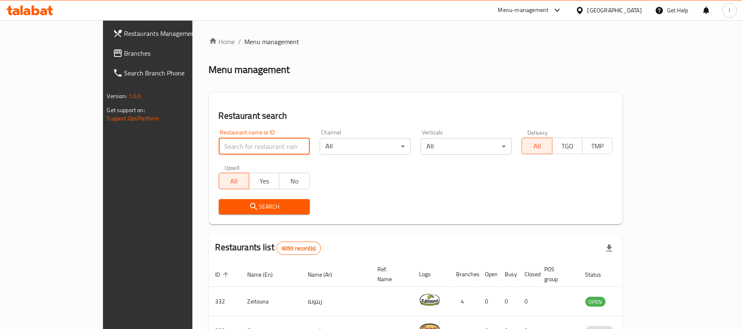
click at [219, 146] on input "search" at bounding box center [264, 146] width 91 height 16
paste input "700438"
type input "700438"
click button "Search" at bounding box center [264, 206] width 91 height 15
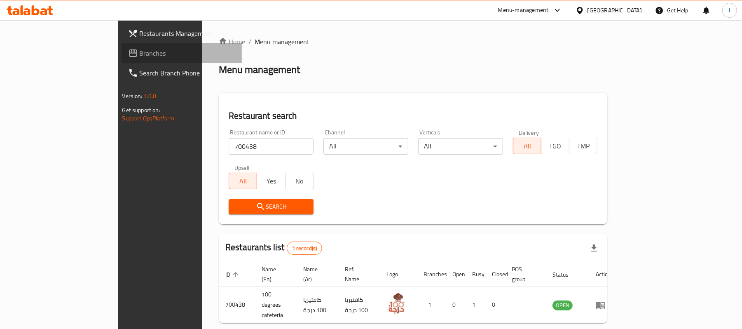
click at [122, 45] on link "Branches" at bounding box center [182, 53] width 121 height 20
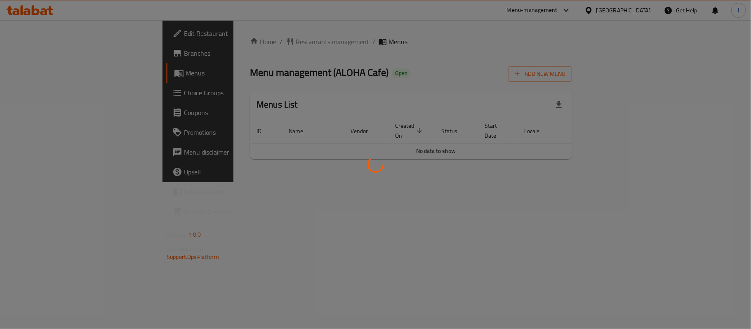
click at [281, 73] on div at bounding box center [375, 164] width 751 height 329
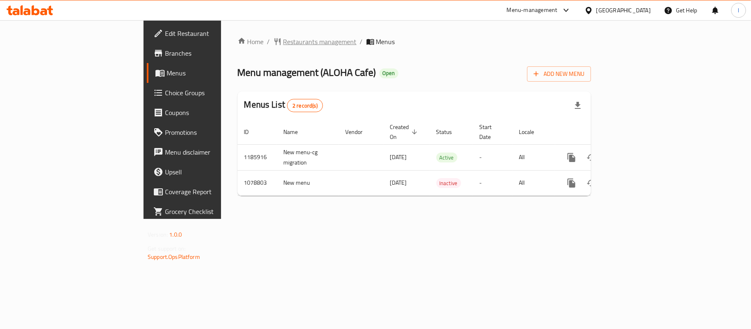
click at [283, 42] on span "Restaurants management" at bounding box center [319, 42] width 73 height 10
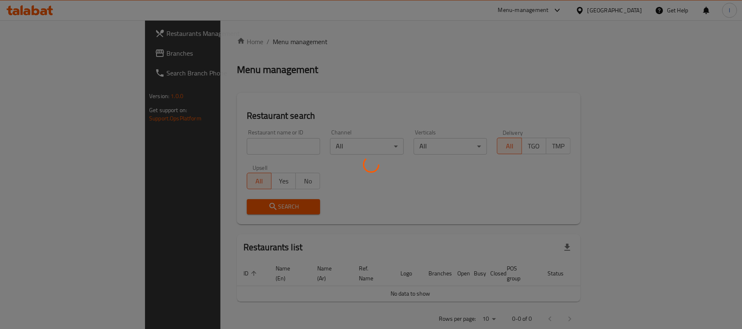
click at [221, 144] on div at bounding box center [371, 164] width 742 height 329
click at [241, 146] on div at bounding box center [371, 164] width 742 height 329
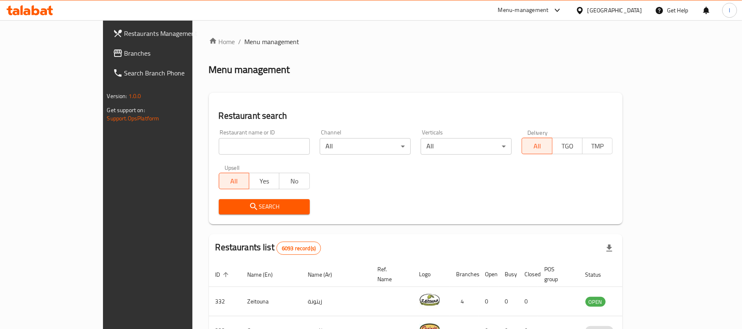
click at [219, 142] on input "search" at bounding box center [264, 146] width 91 height 16
paste input "664090"
type input "664090"
click button "Search" at bounding box center [264, 206] width 91 height 15
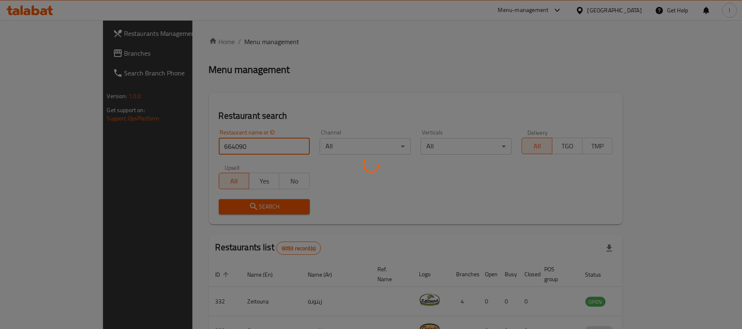
click button "Search" at bounding box center [264, 206] width 91 height 15
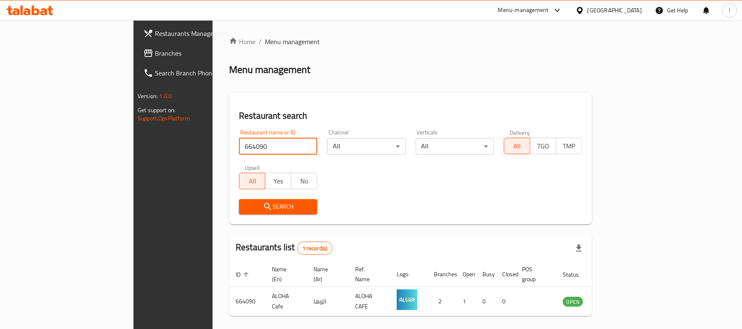
drag, startPoint x: 64, startPoint y: 48, endPoint x: 68, endPoint y: 45, distance: 5.5
click at [155, 48] on span "Branches" at bounding box center [203, 53] width 96 height 10
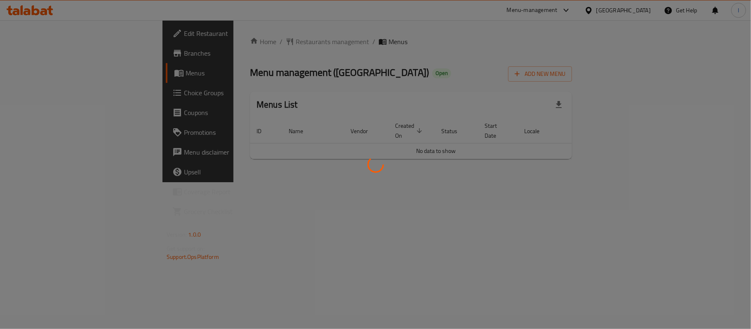
click at [284, 35] on div at bounding box center [375, 164] width 751 height 329
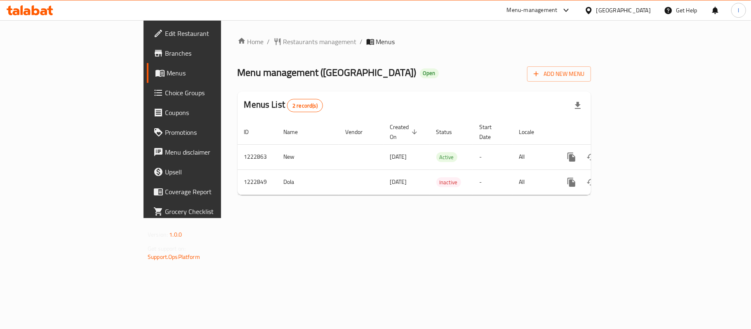
click at [237, 48] on div "Home / Restaurants management / Menus Menu management ( Egg Station ) Open Add …" at bounding box center [413, 119] width 353 height 165
click at [283, 45] on span "Restaurants management" at bounding box center [319, 42] width 73 height 10
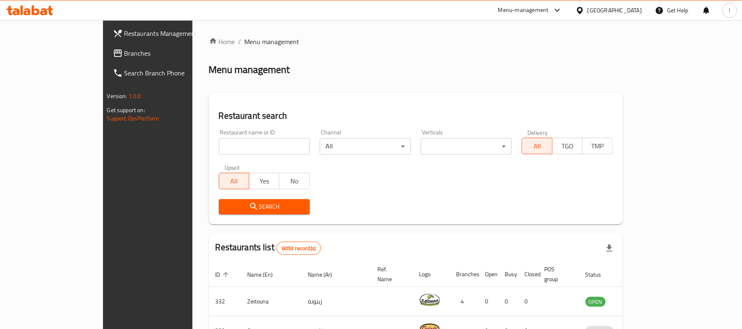
click at [219, 150] on input "search" at bounding box center [264, 146] width 91 height 16
paste input "674171"
type input "674171"
click button "Search" at bounding box center [264, 206] width 91 height 15
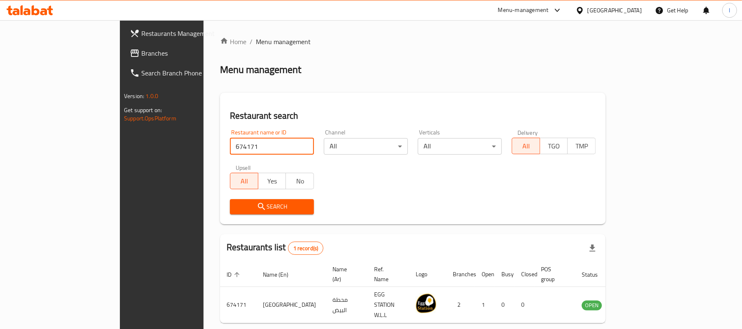
click at [141, 49] on span "Branches" at bounding box center [189, 53] width 96 height 10
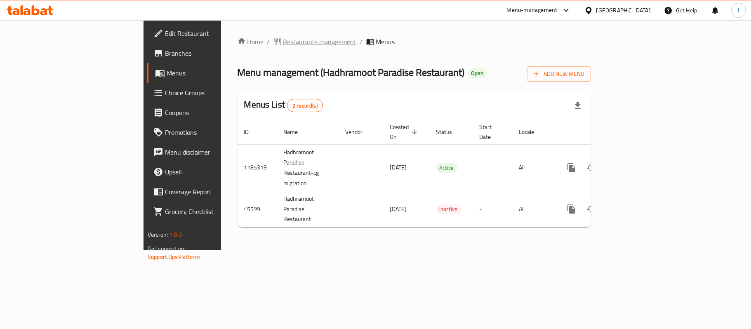
click at [283, 41] on span "Restaurants management" at bounding box center [319, 42] width 73 height 10
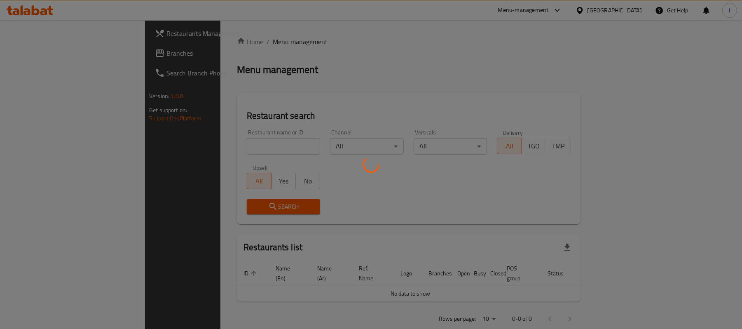
click at [207, 142] on div at bounding box center [371, 164] width 742 height 329
click at [198, 144] on div at bounding box center [371, 164] width 742 height 329
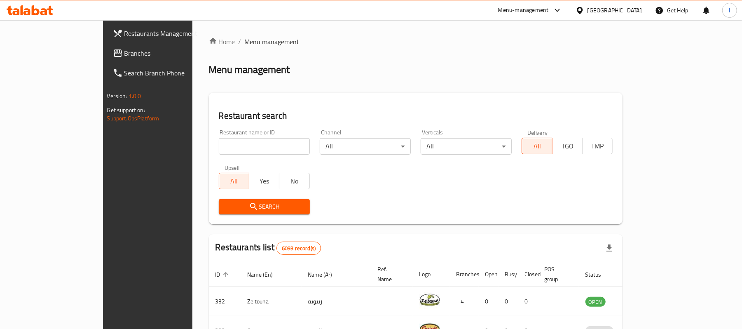
click at [228, 145] on input "search" at bounding box center [264, 146] width 91 height 16
paste input "23296"
type input "23296"
click button "Search" at bounding box center [264, 206] width 91 height 15
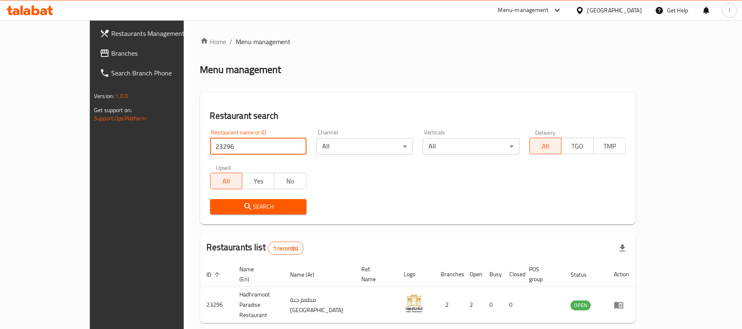
click at [111, 55] on span "Branches" at bounding box center [159, 53] width 96 height 10
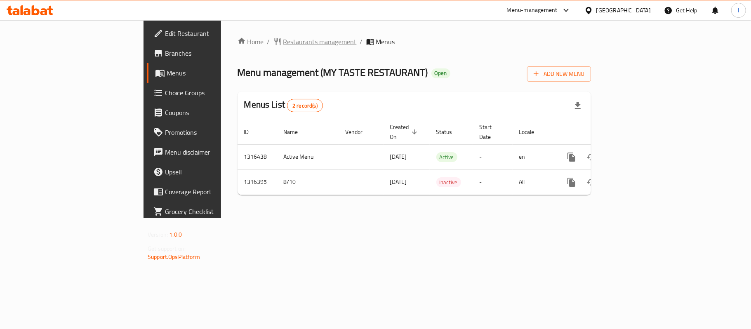
click at [283, 37] on span "Restaurants management" at bounding box center [319, 42] width 73 height 10
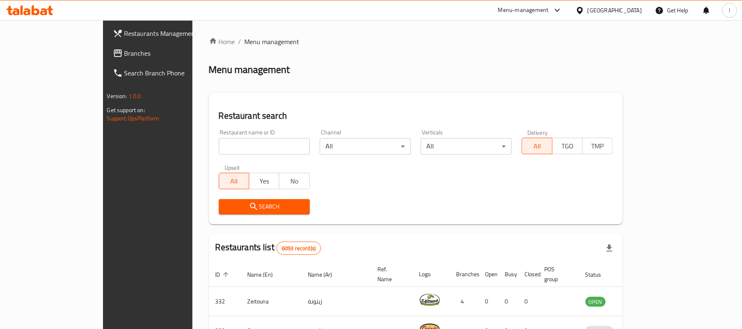
click at [228, 144] on input "search" at bounding box center [264, 146] width 91 height 16
paste input "707617"
type input "707617"
click at [264, 209] on span "Search" at bounding box center [265, 207] width 78 height 10
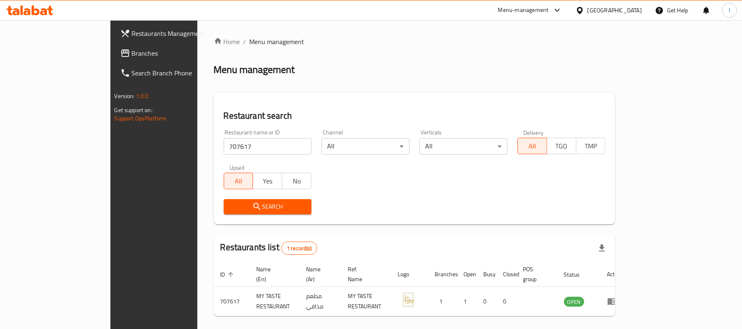
click at [132, 53] on span "Branches" at bounding box center [180, 53] width 96 height 10
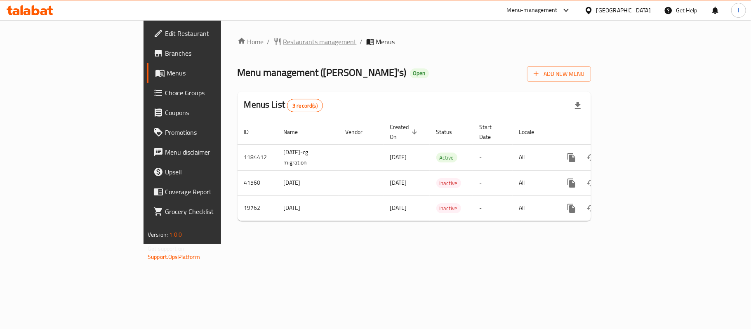
click at [283, 40] on span "Restaurants management" at bounding box center [319, 42] width 73 height 10
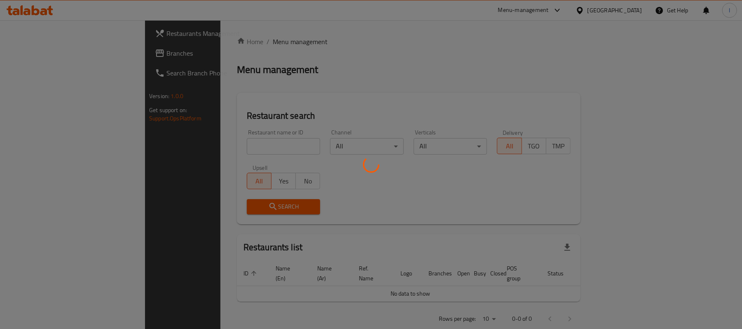
click at [198, 143] on div at bounding box center [371, 164] width 742 height 329
click at [195, 138] on div at bounding box center [371, 164] width 742 height 329
click at [190, 141] on div at bounding box center [371, 164] width 742 height 329
click at [195, 145] on div at bounding box center [371, 164] width 742 height 329
click at [206, 140] on div at bounding box center [371, 164] width 742 height 329
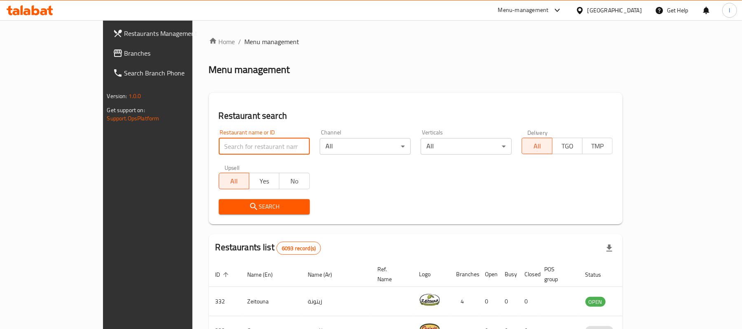
click at [219, 145] on input "search" at bounding box center [264, 146] width 91 height 16
paste input "10548"
type input "10548"
click button "Search" at bounding box center [264, 206] width 91 height 15
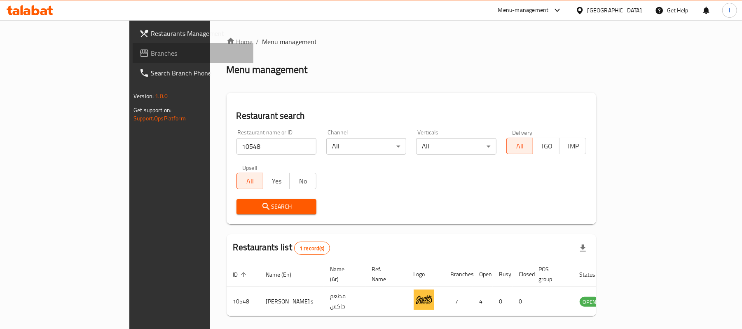
click at [151, 53] on span "Branches" at bounding box center [199, 53] width 96 height 10
